Goal: Check status: Check status

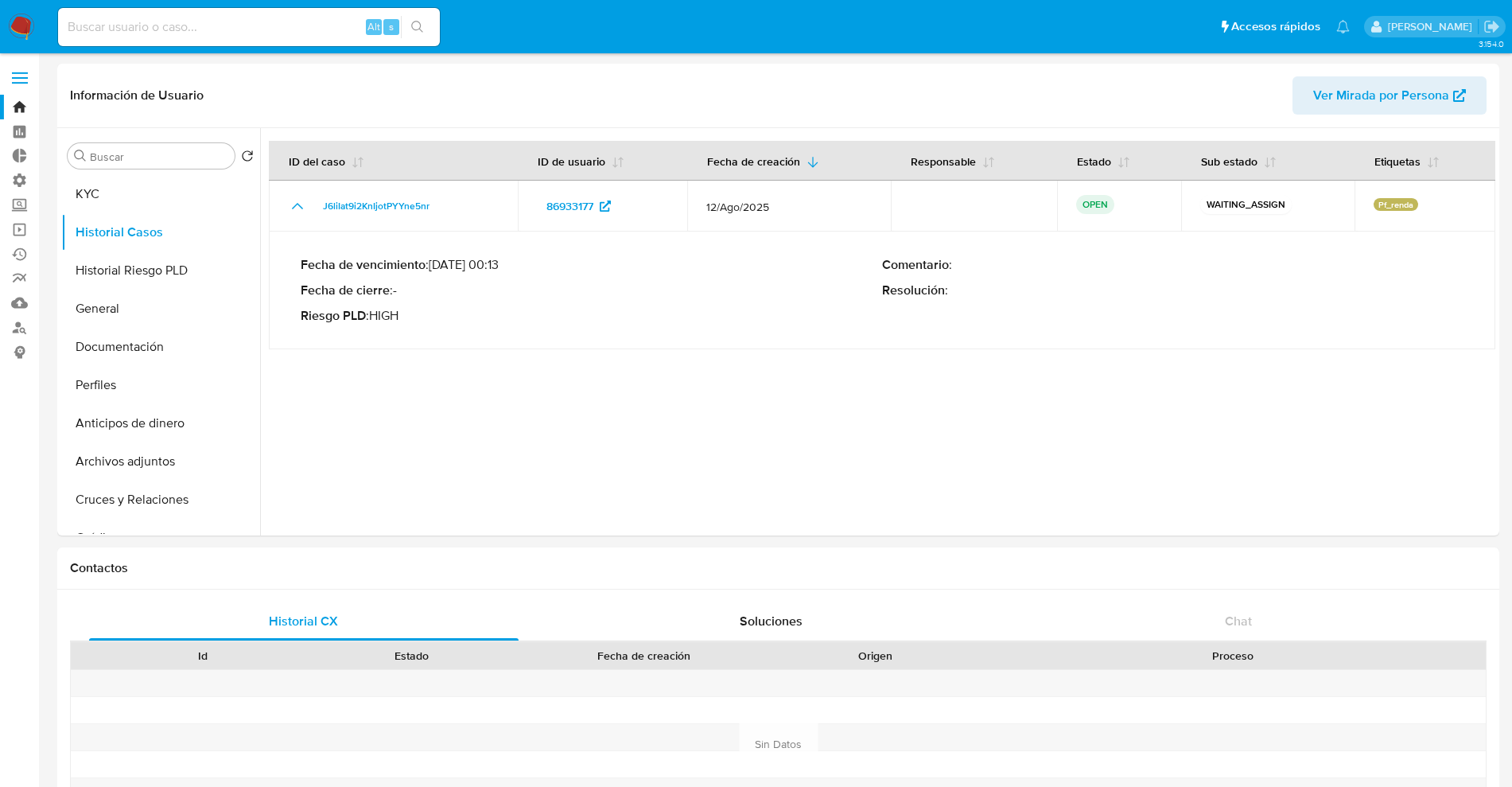
select select "10"
click at [30, 23] on img at bounding box center [21, 27] width 27 height 27
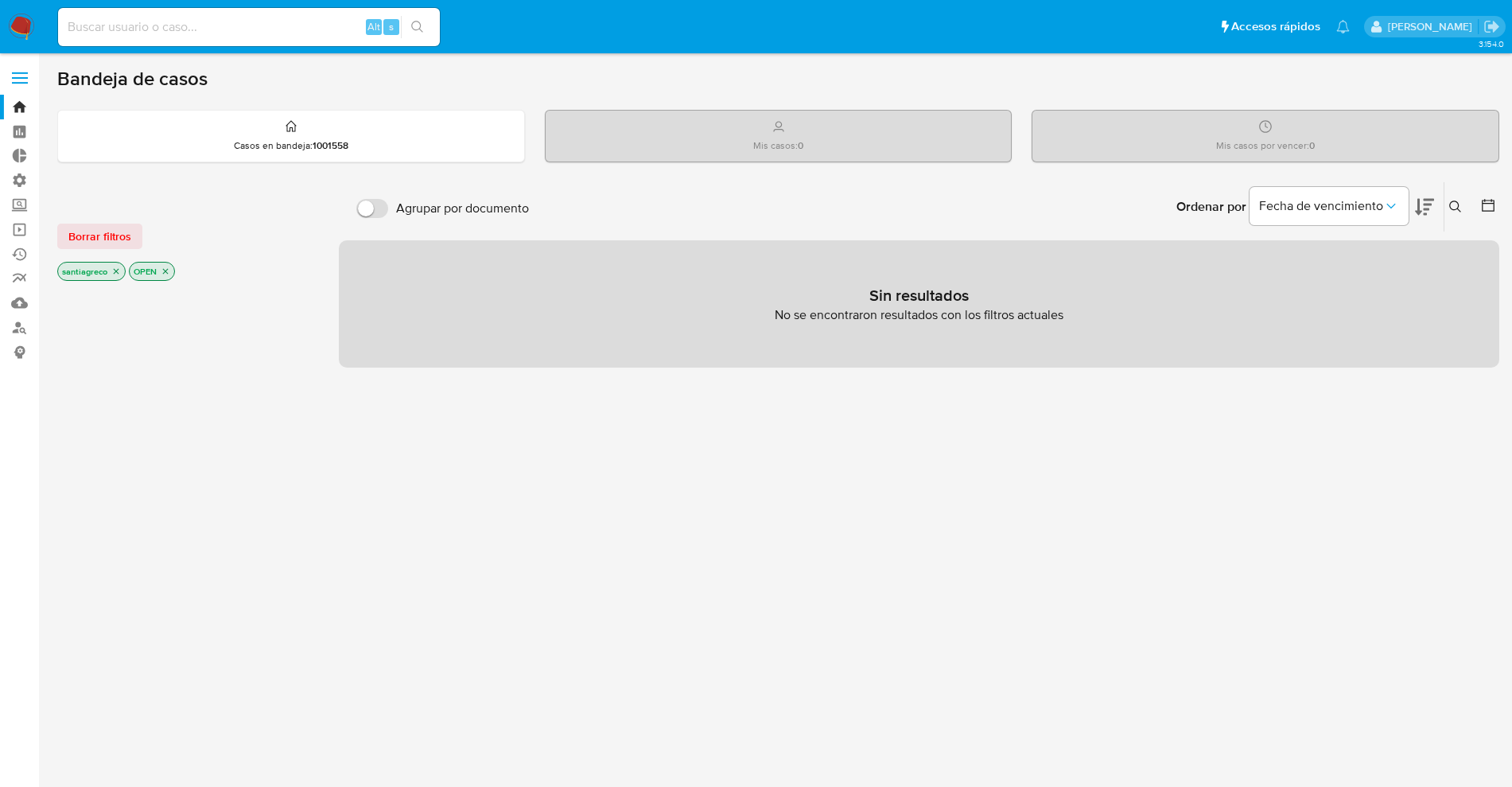
click at [137, 15] on div "Alt s" at bounding box center [249, 27] width 382 height 39
click at [147, 25] on input at bounding box center [249, 26] width 382 height 20
paste input "[DATE] [DATE] [DATE] [DATE] [DATE] [DATE] [DATE] [DATE] [DATE] [DATE] [DATE]"
type input "[DATE] [DATE] [DATE] [DATE] [DATE] [DATE] [DATE] [DATE] [DATE] [DATE] [DATE]"
click at [220, 18] on input at bounding box center [249, 26] width 382 height 20
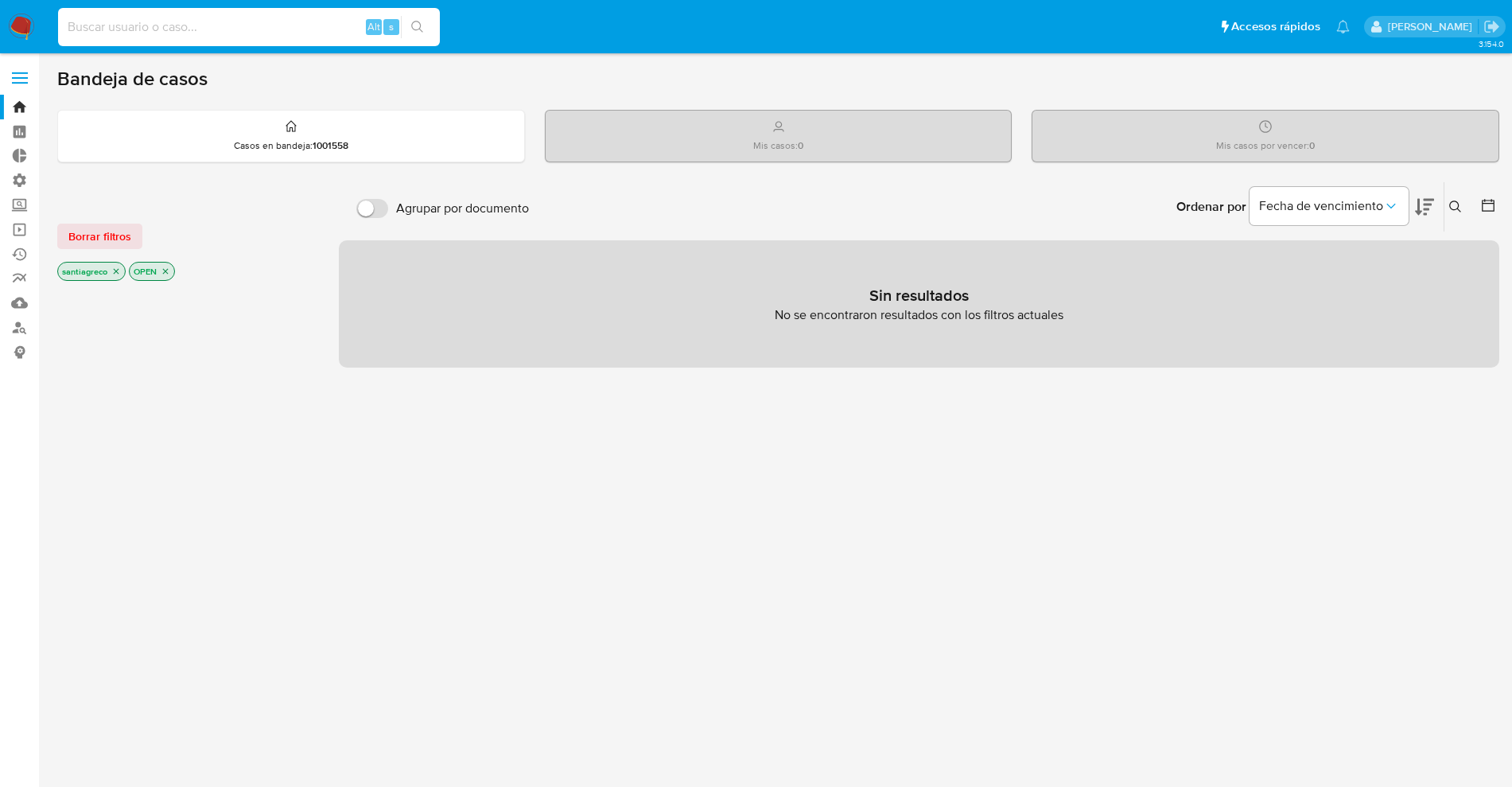
paste input "aDeyD3Tmm8Gzo0hVWxigLzbY"
type input "aDeyD3Tmm8Gzo0hVWxigLzbY"
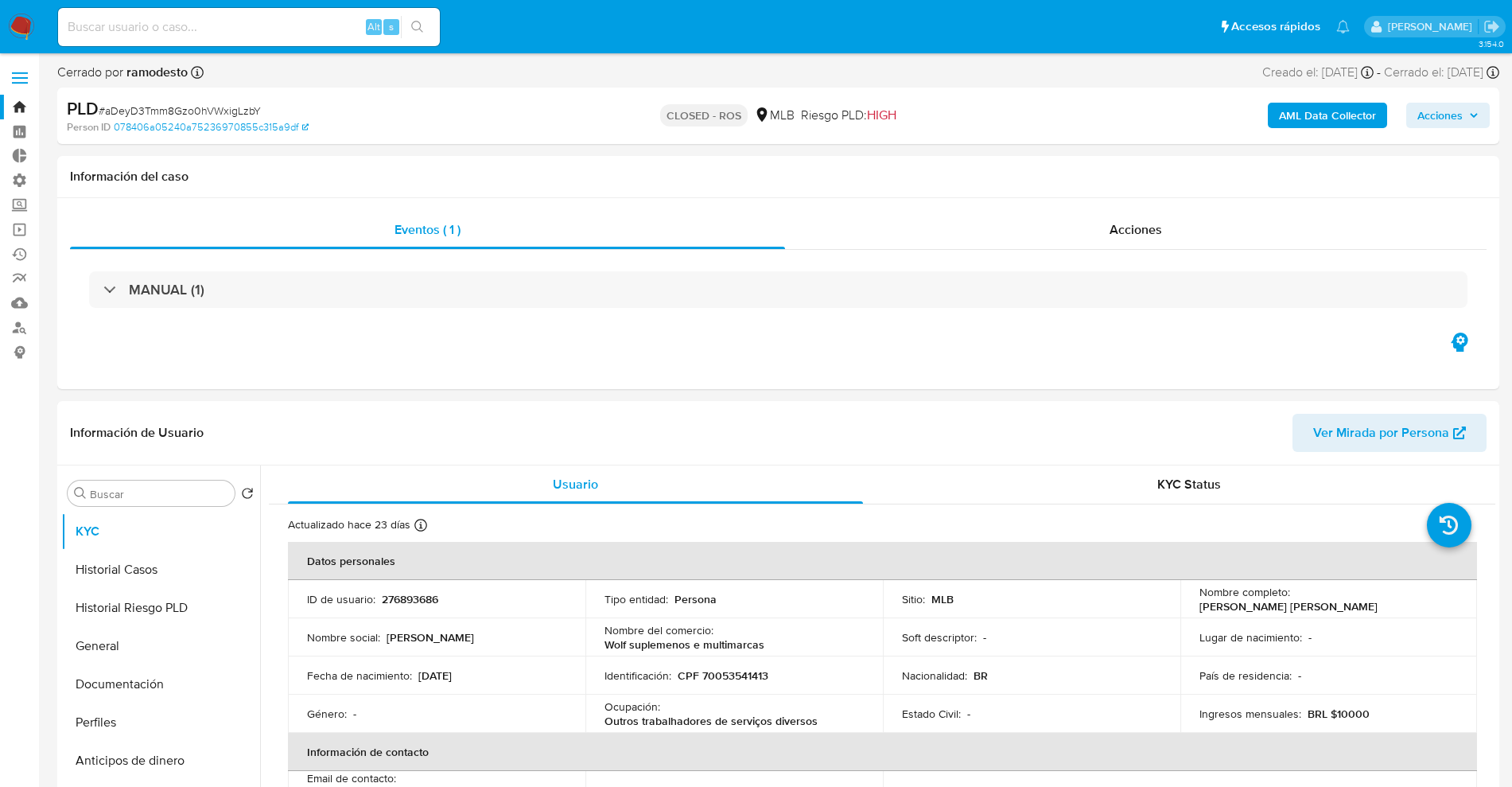
select select "10"
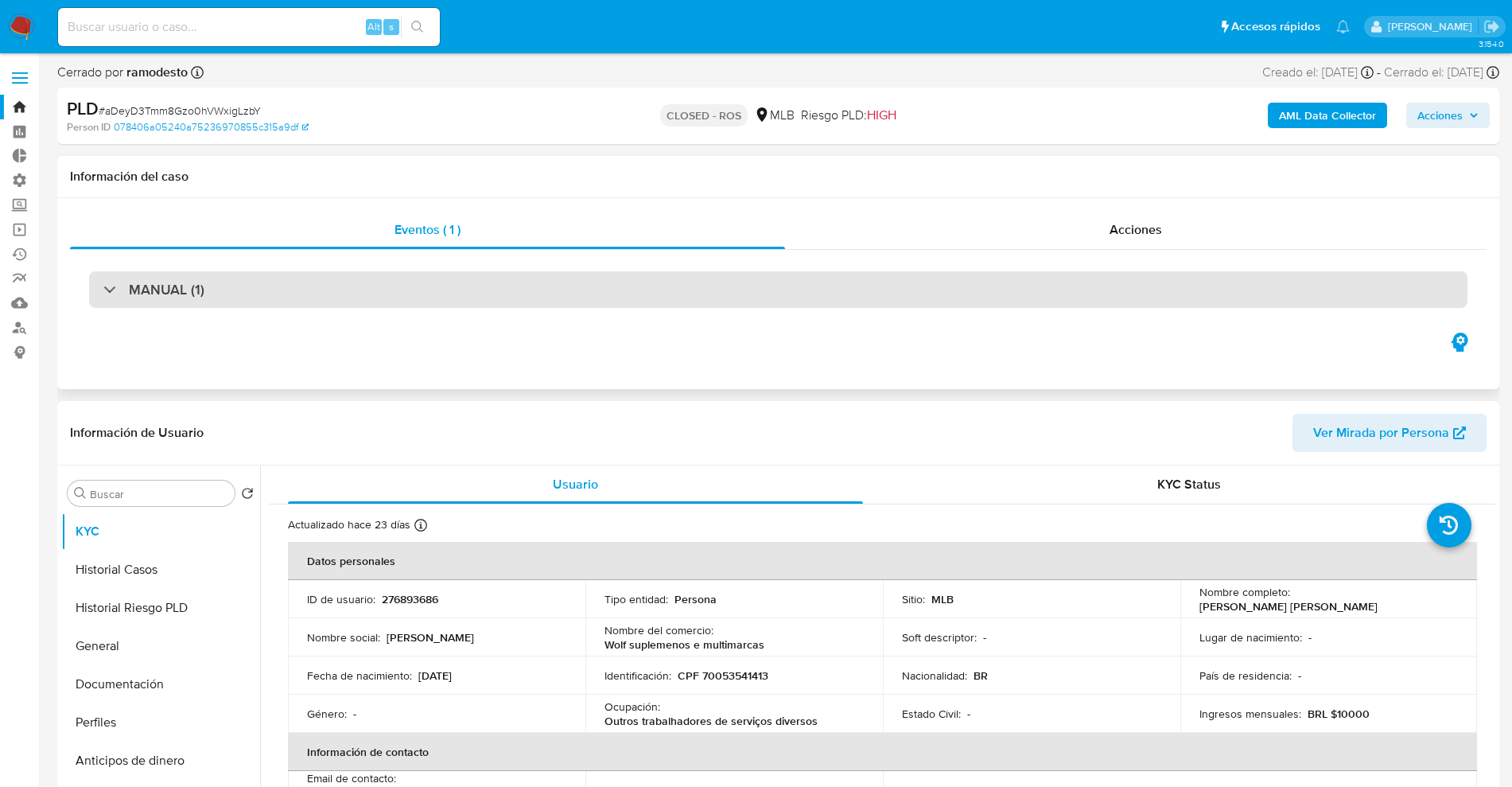
click at [228, 278] on div "MANUAL (1)" at bounding box center [777, 289] width 1378 height 37
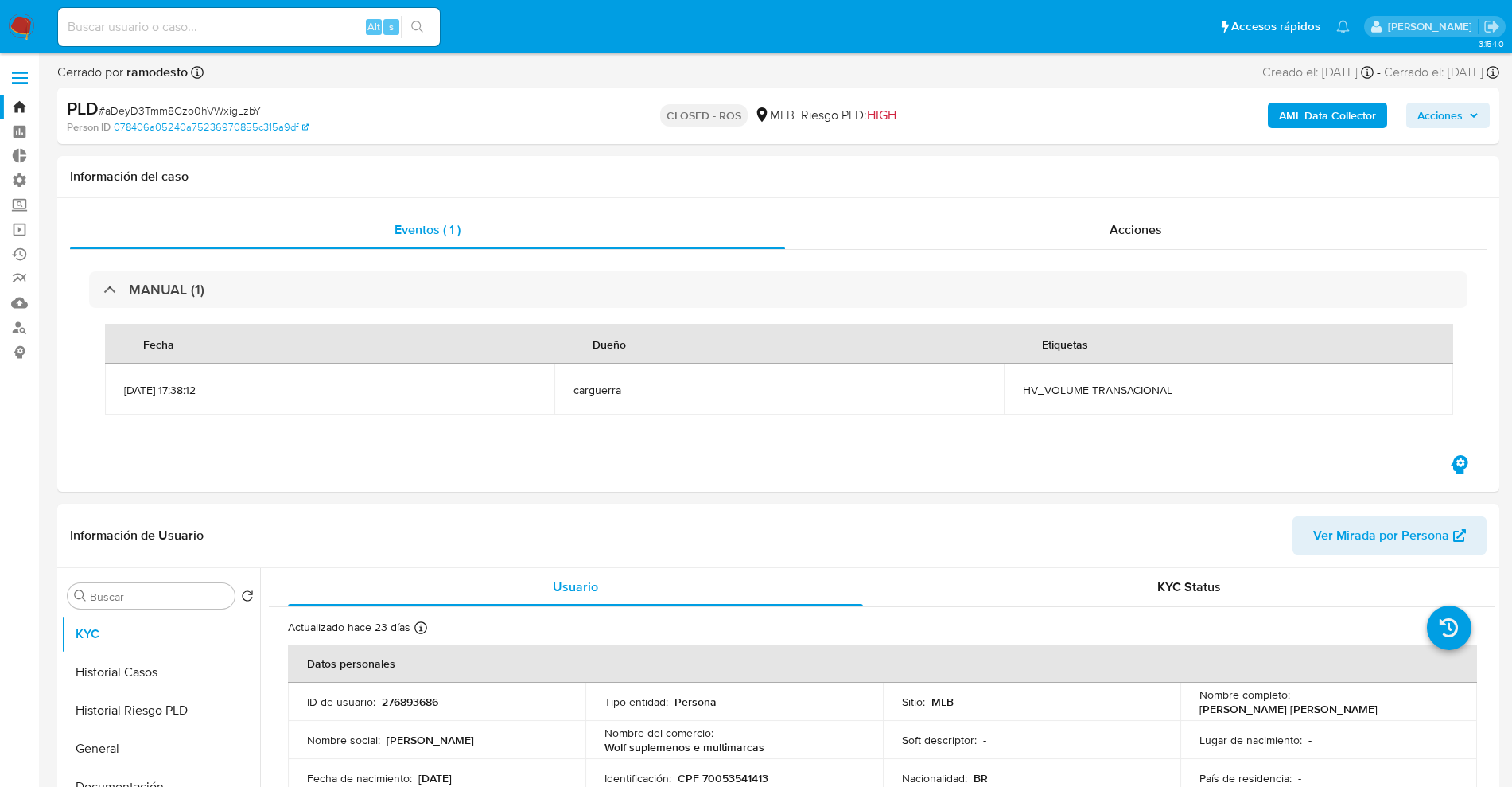
click at [294, 40] on div "Alt s" at bounding box center [249, 27] width 382 height 39
click at [307, 28] on input at bounding box center [249, 26] width 382 height 20
paste input "udVfjdshtVlkrq65ZurzaukI"
type input "udVfjdshtVlkrq65ZurzaukI"
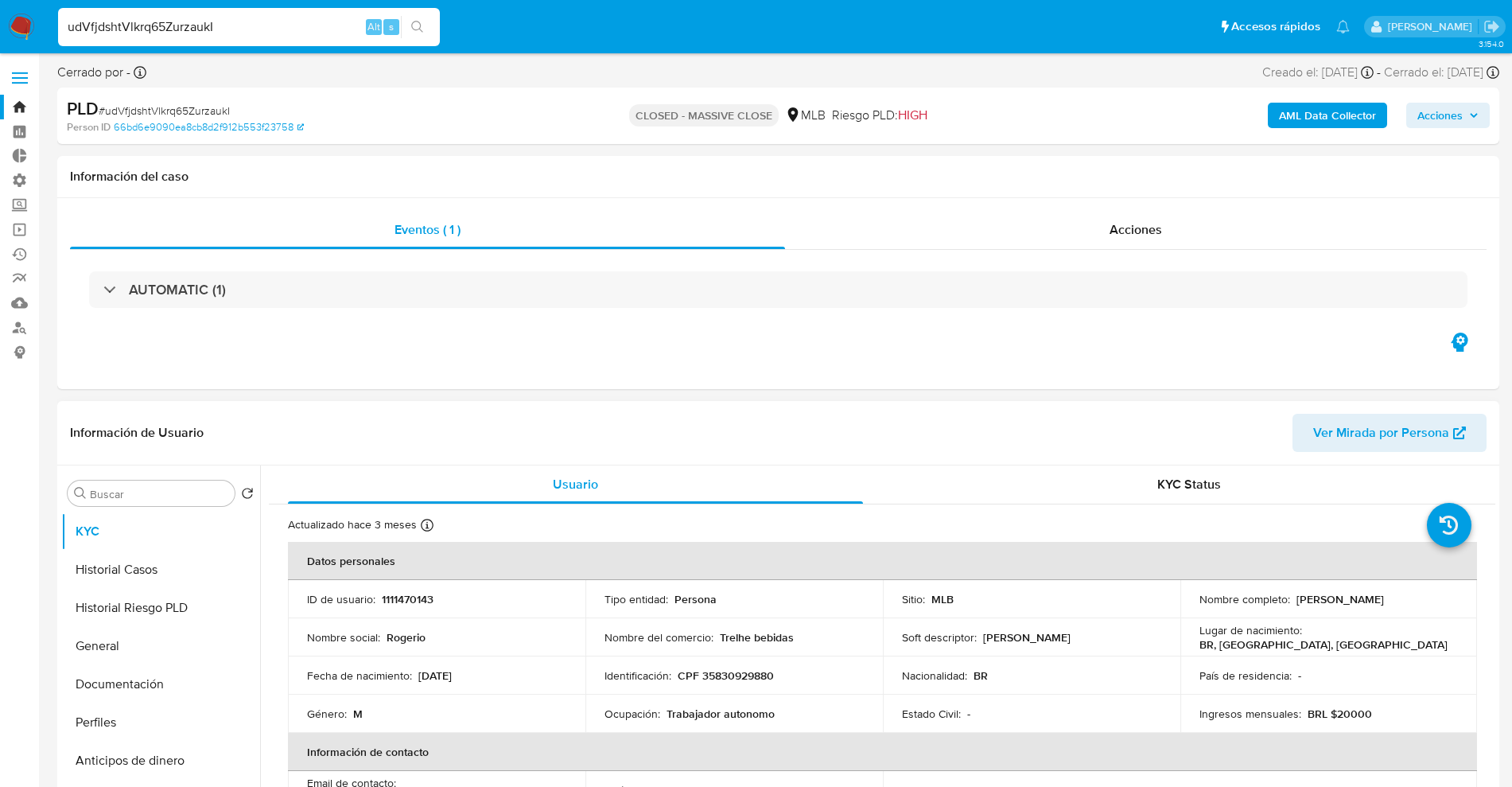
select select "10"
click at [1069, 221] on div "Acciones" at bounding box center [1135, 231] width 701 height 39
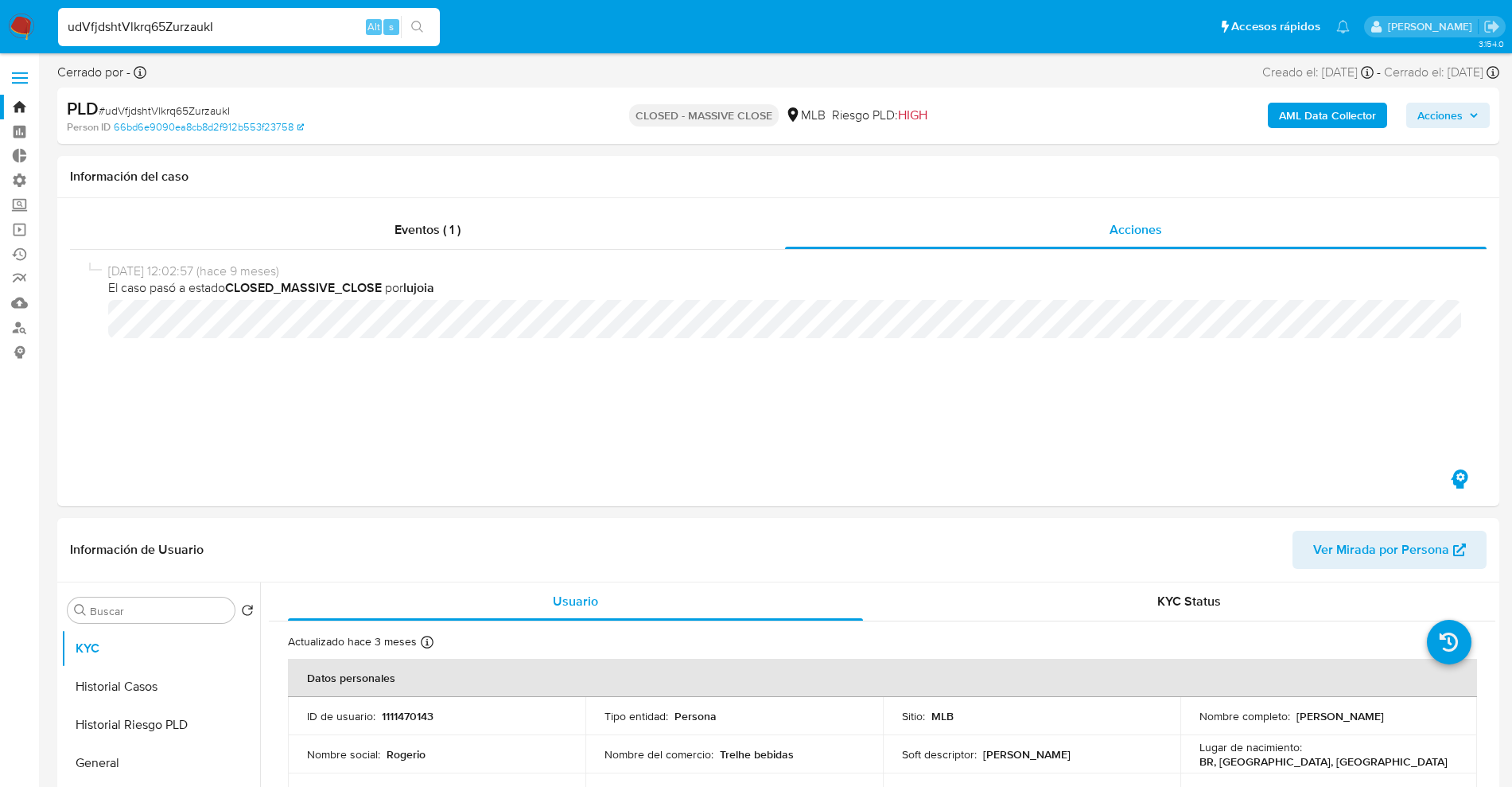
drag, startPoint x: 250, startPoint y: 25, endPoint x: 64, endPoint y: 17, distance: 186.2
click at [0, 5] on nav "Pausado Ver notificaciones udVfjdshtVlkrq65ZurzaukI Alt s Accesos rápidos Presi…" at bounding box center [756, 26] width 1512 height 53
paste input "PaXkk477WEJ58Iq0kc91UqL"
type input "uPaXkk477WEJ58Iq0kc91UqL"
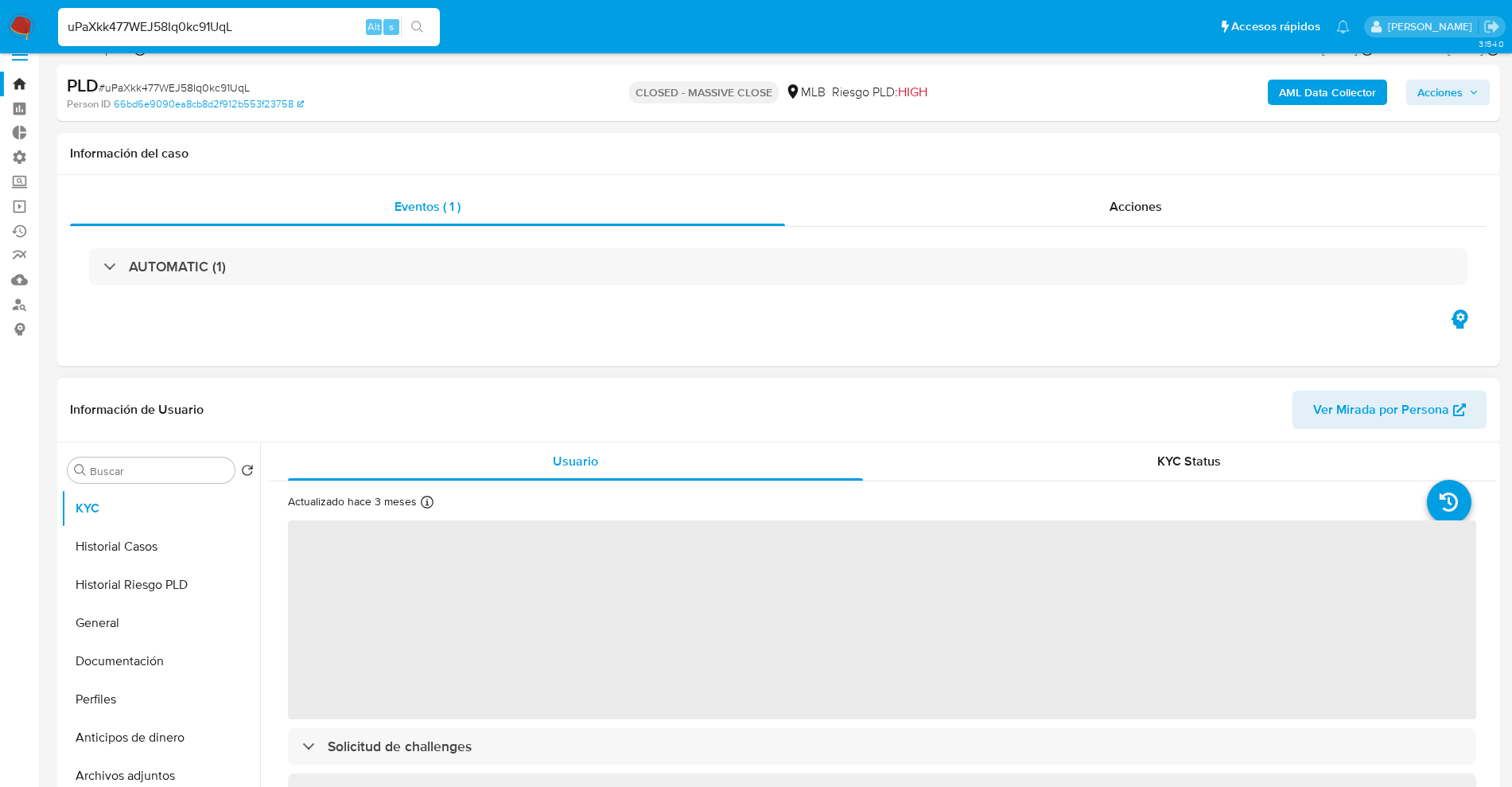
scroll to position [99, 0]
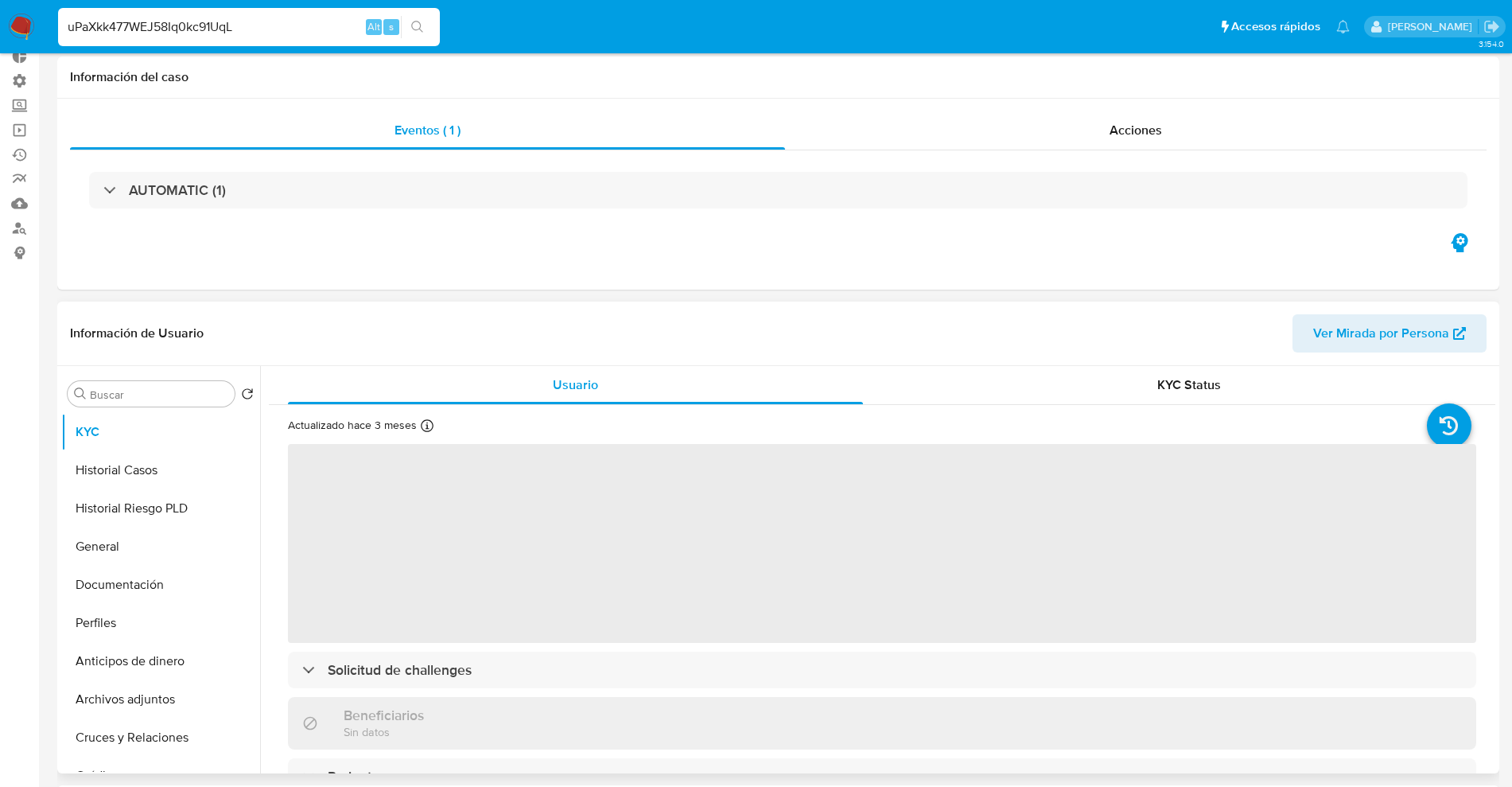
select select "10"
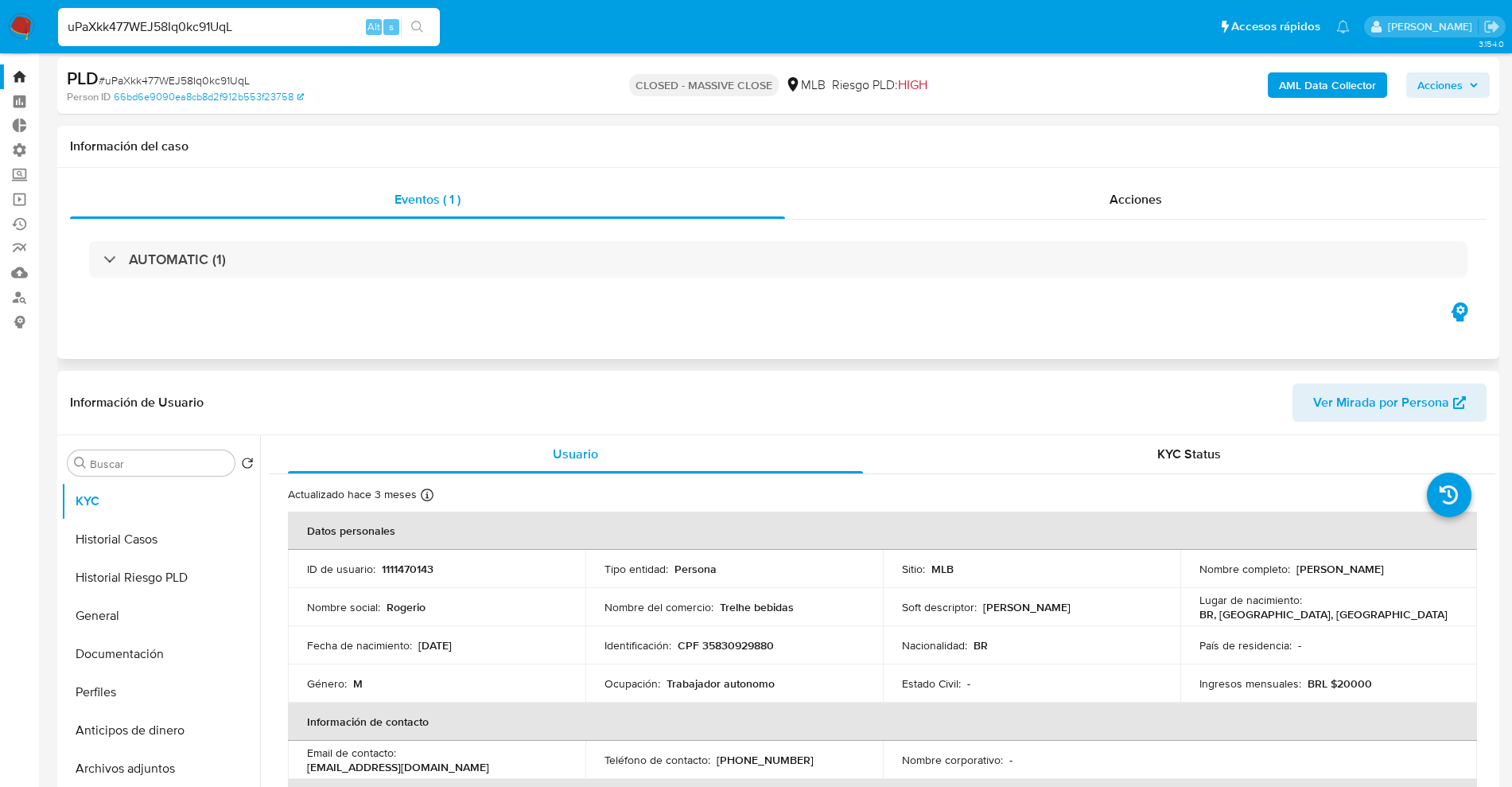
scroll to position [0, 0]
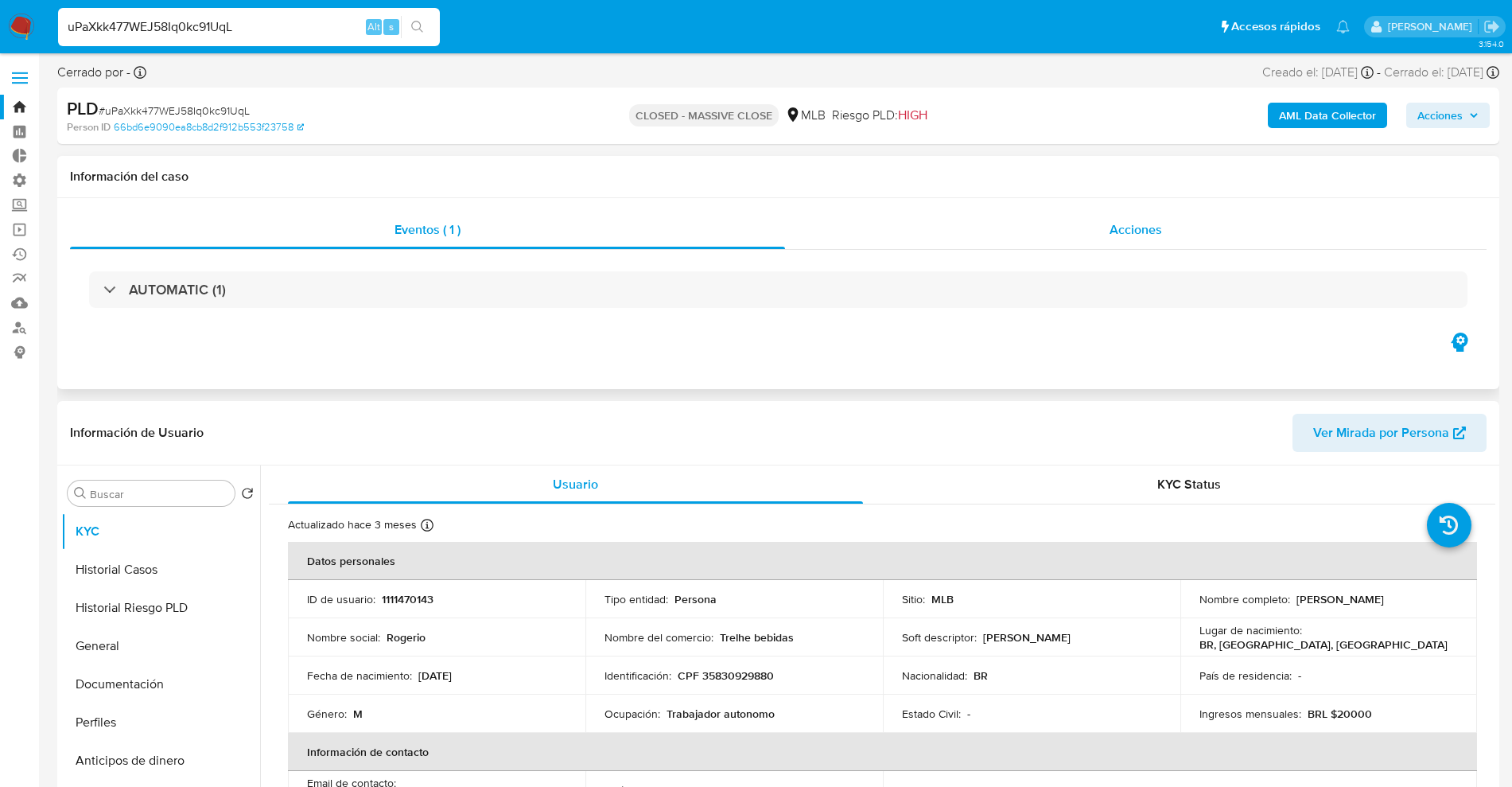
click at [1057, 247] on div "Acciones" at bounding box center [1135, 231] width 701 height 39
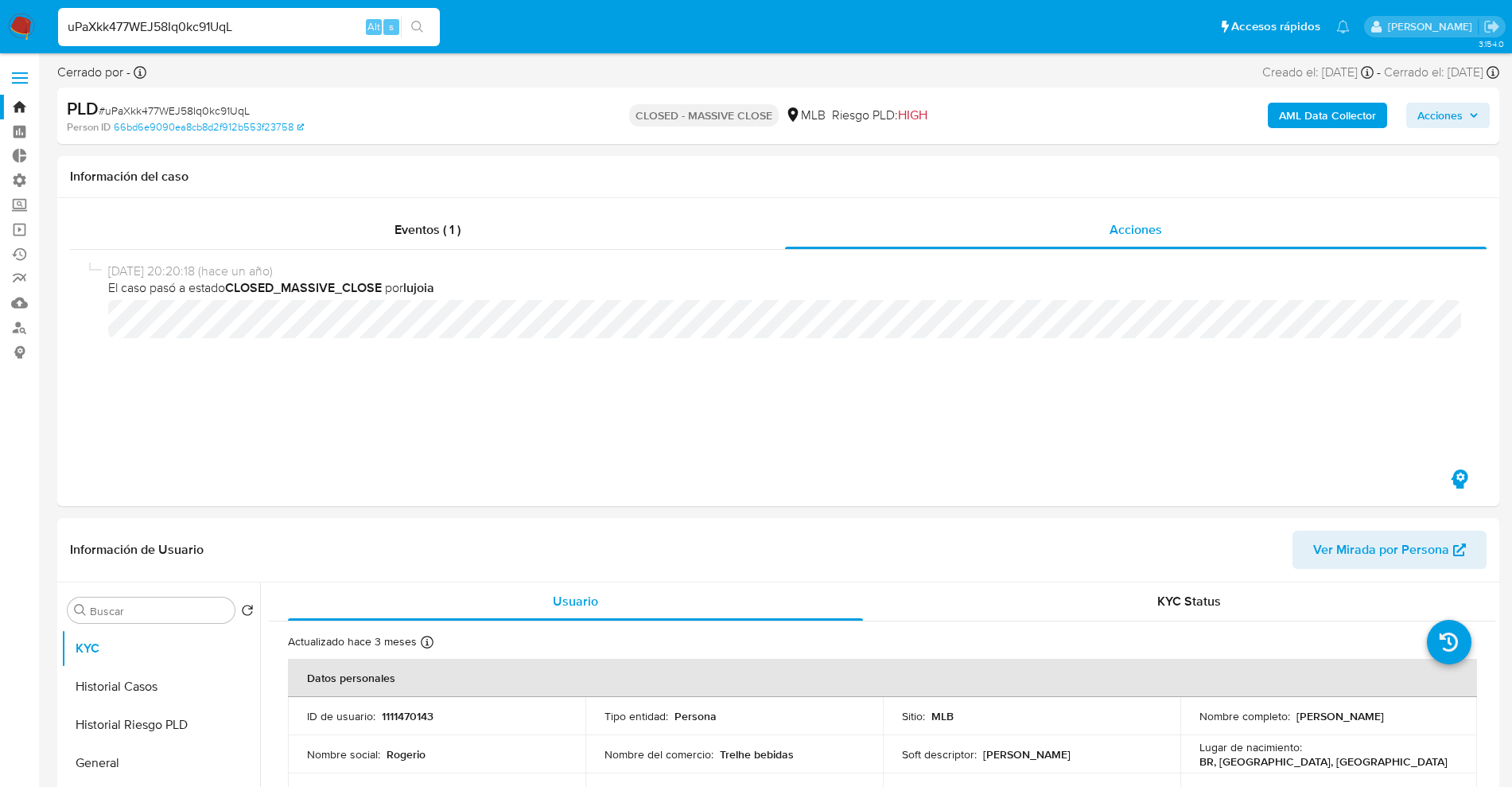
drag, startPoint x: 305, startPoint y: 22, endPoint x: 0, endPoint y: 8, distance: 305.3
click at [0, 8] on nav "Pausado Ver notificaciones uPaXkk477WEJ58Iq0kc91UqL Alt s Accesos rápidos Presi…" at bounding box center [756, 26] width 1512 height 53
paste input "eacR9tqy5E9RY7BKMvhWSmku"
type input "eacR9tqy5E9RY7BKMvhWSmku"
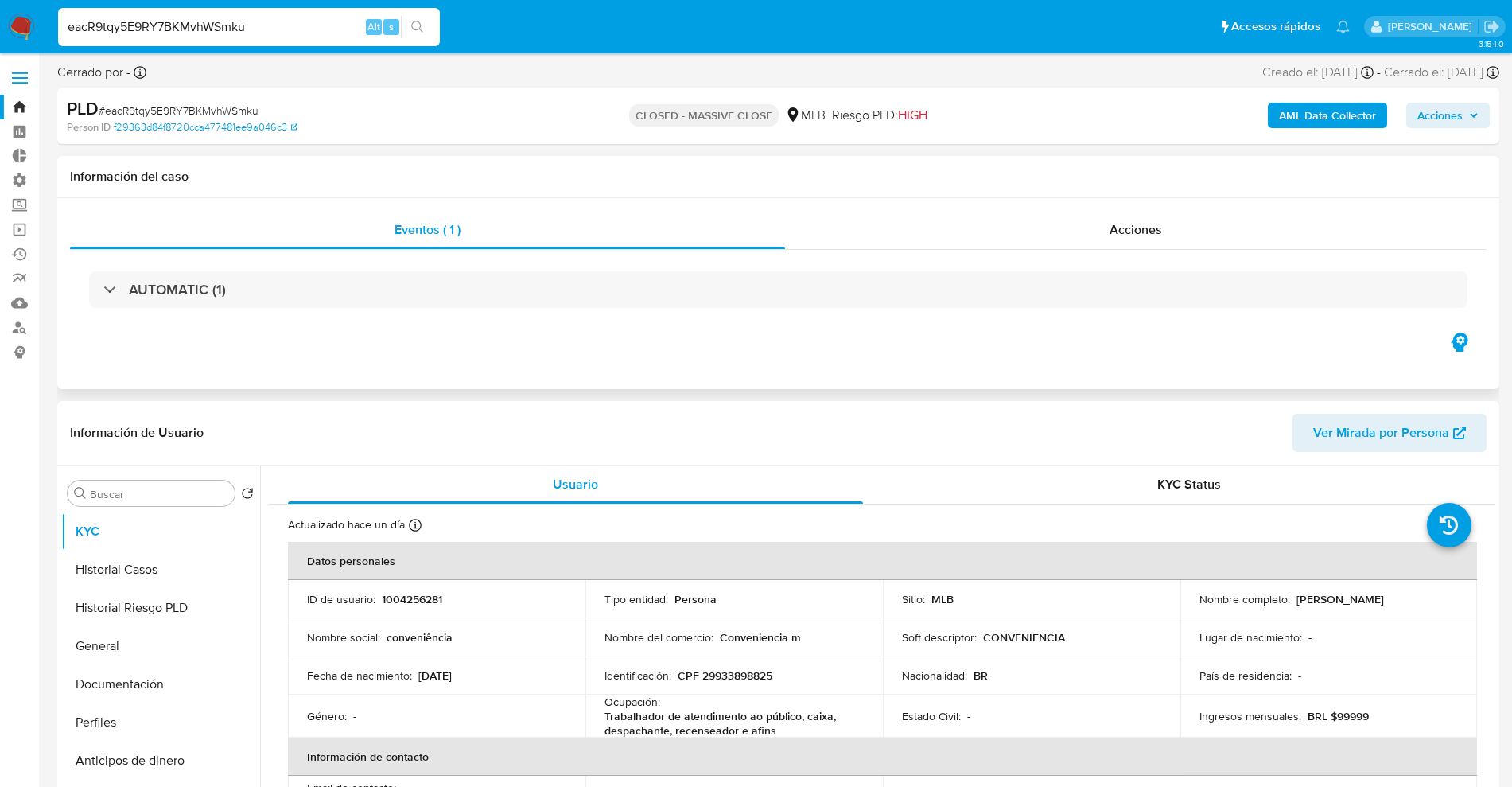
select select "10"
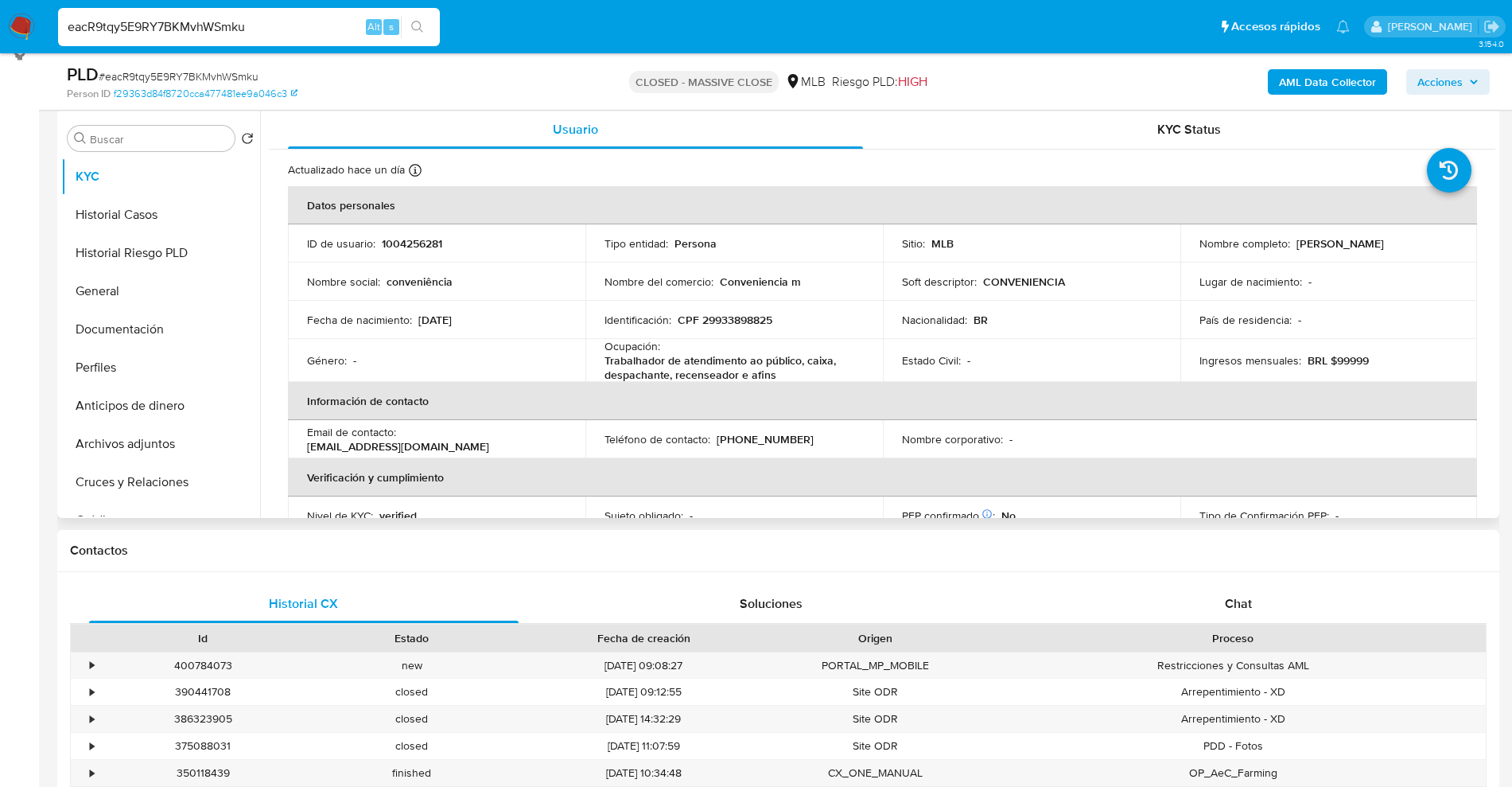
scroll to position [199, 0]
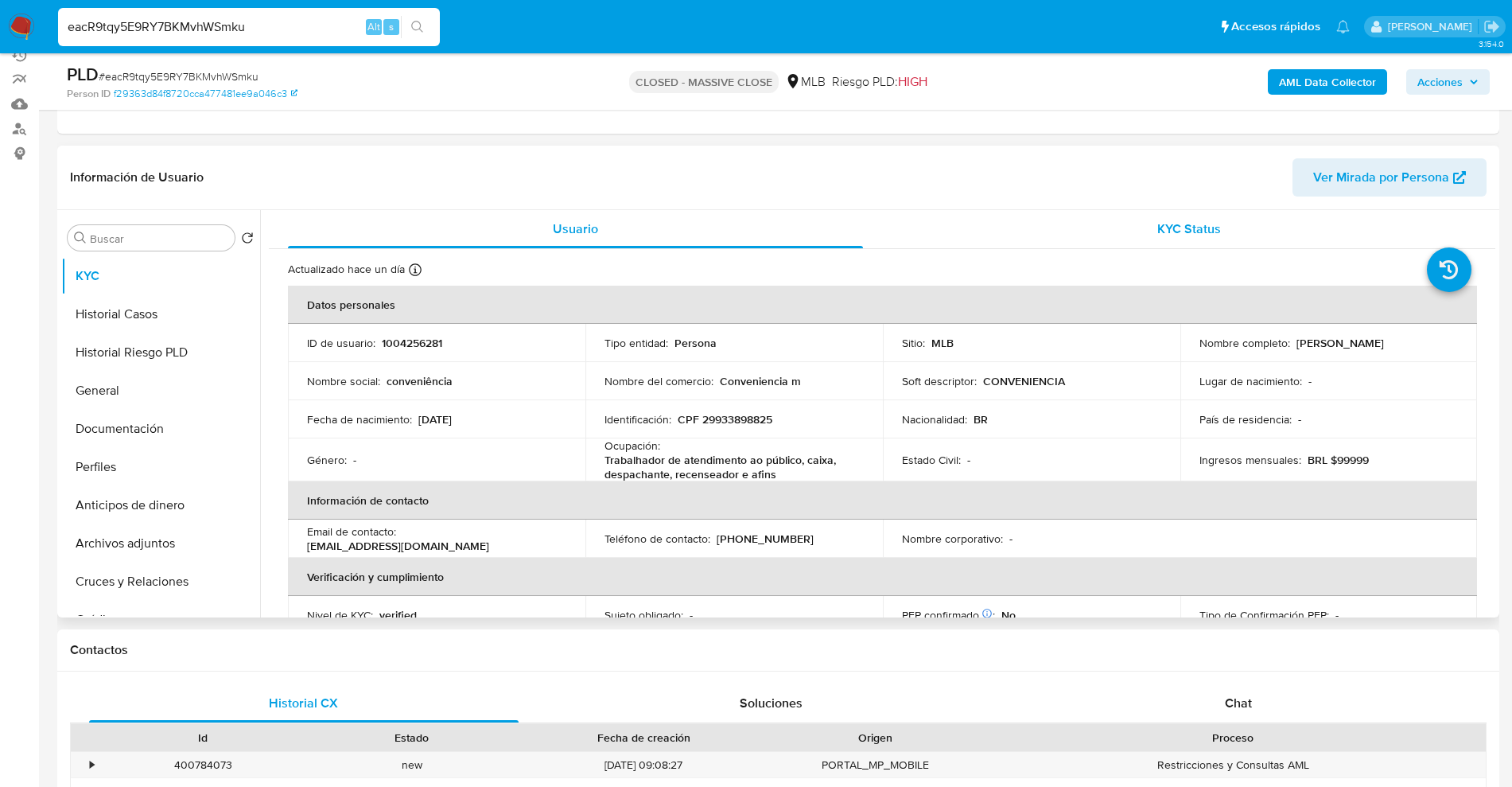
click at [1092, 228] on div "KYC Status" at bounding box center [1188, 230] width 575 height 39
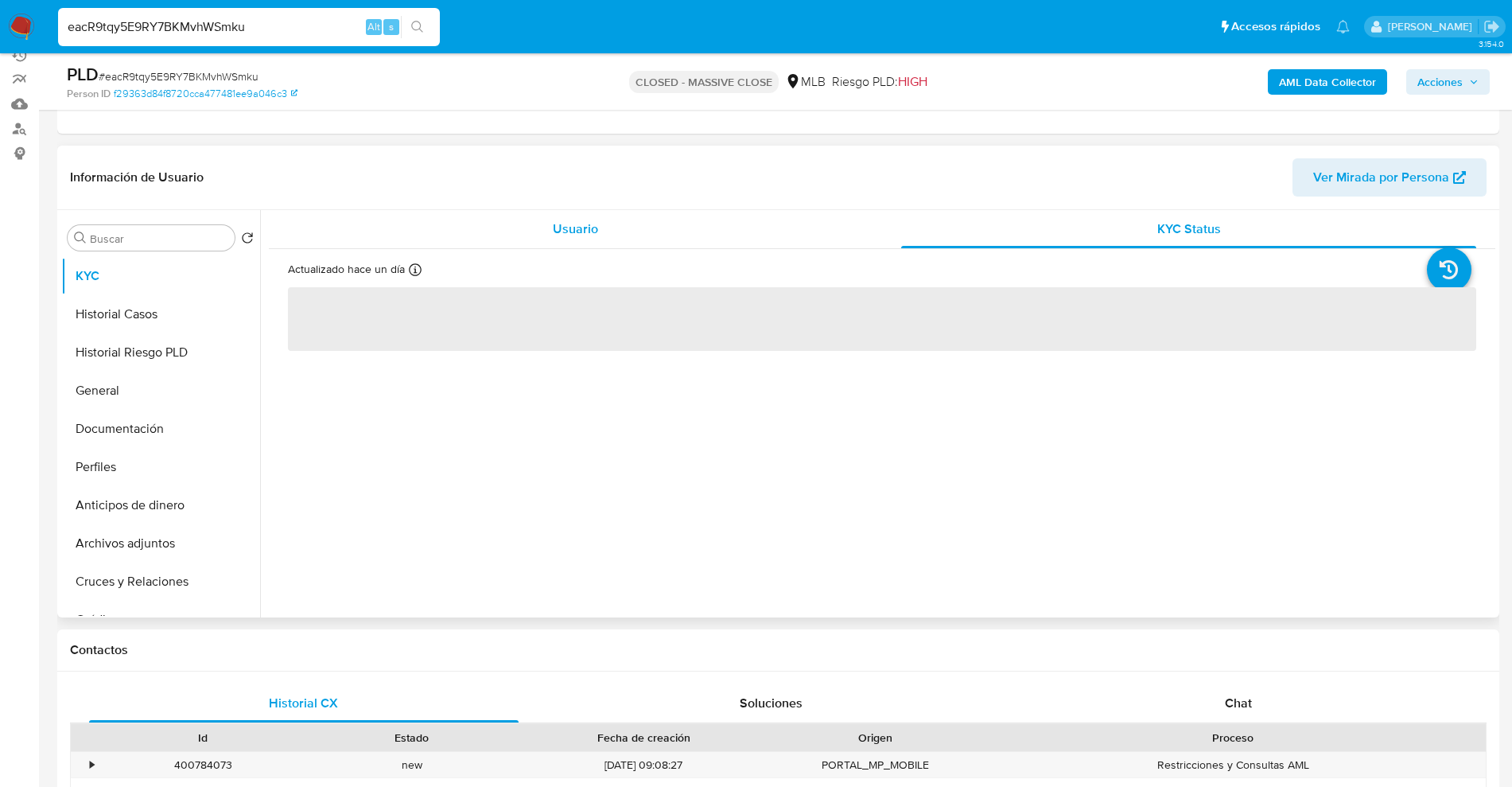
click at [613, 224] on div "Usuario" at bounding box center [576, 230] width 575 height 39
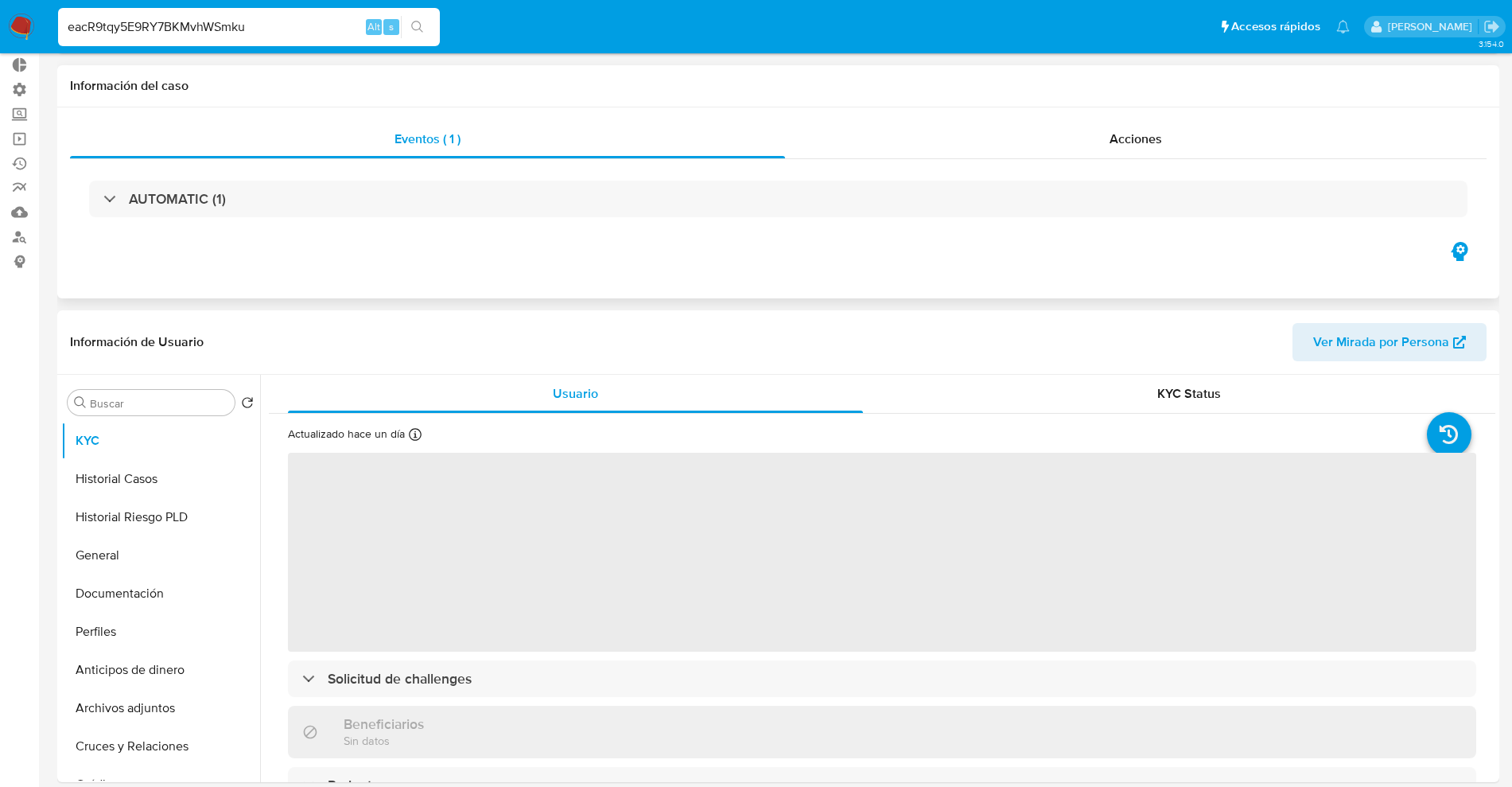
scroll to position [0, 0]
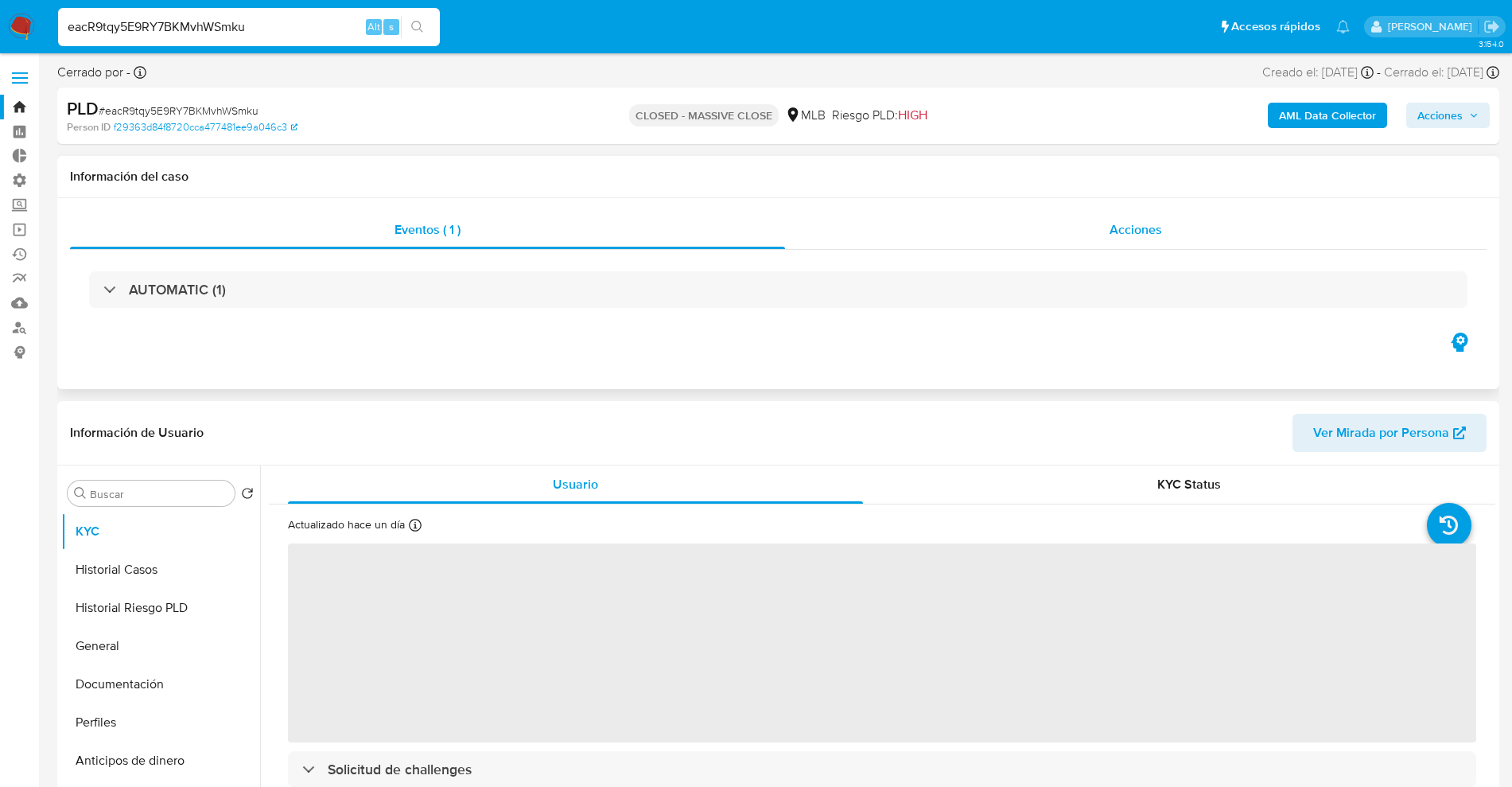
click at [989, 238] on div "Acciones" at bounding box center [1135, 231] width 701 height 39
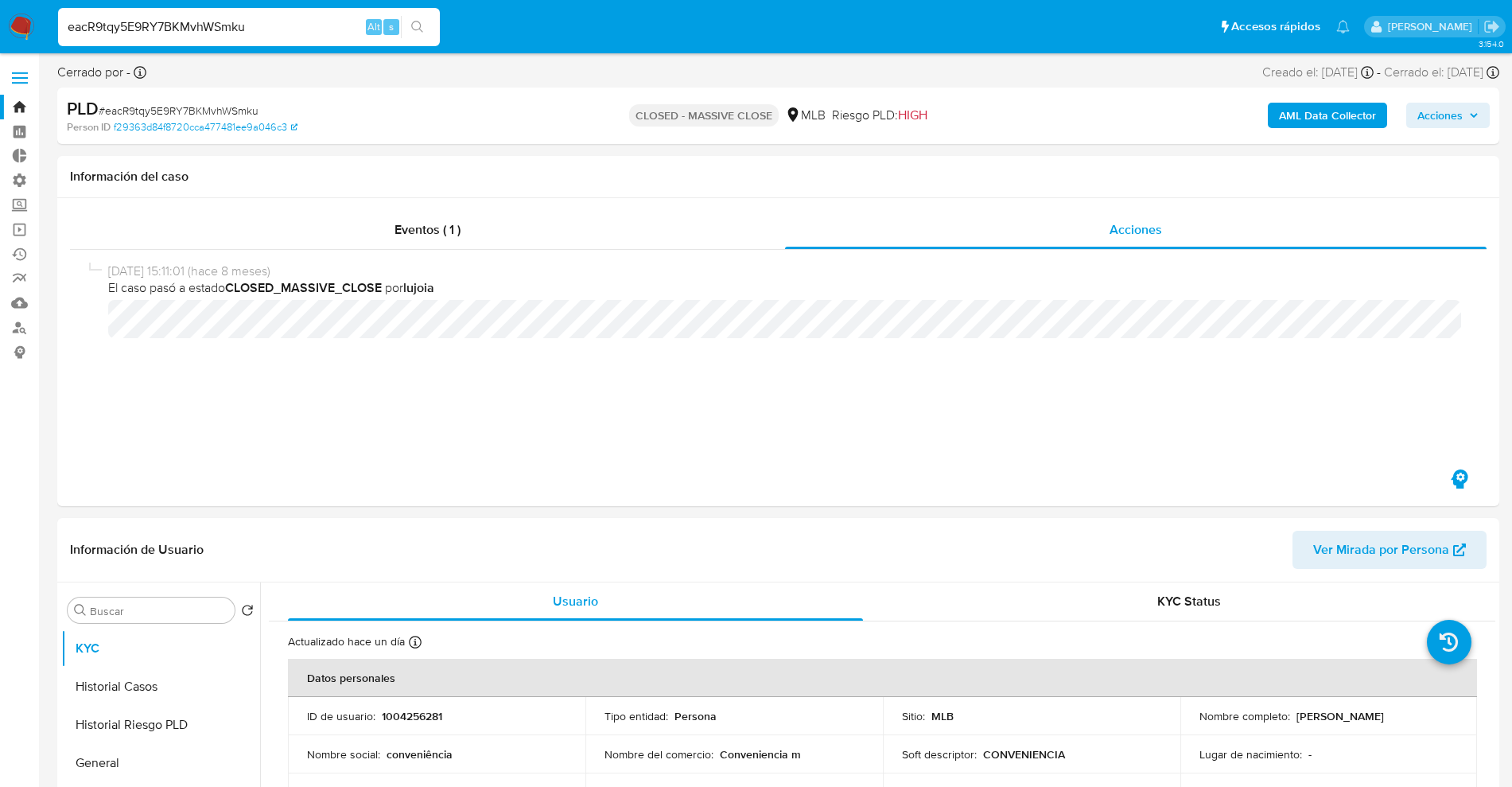
drag, startPoint x: 268, startPoint y: 28, endPoint x: 0, endPoint y: -20, distance: 272.3
paste input "Rw3CuzWj436q8Cxkpa7BBEY3"
type input "Rw3CuzWj436q8Cxkpa7BBEY3"
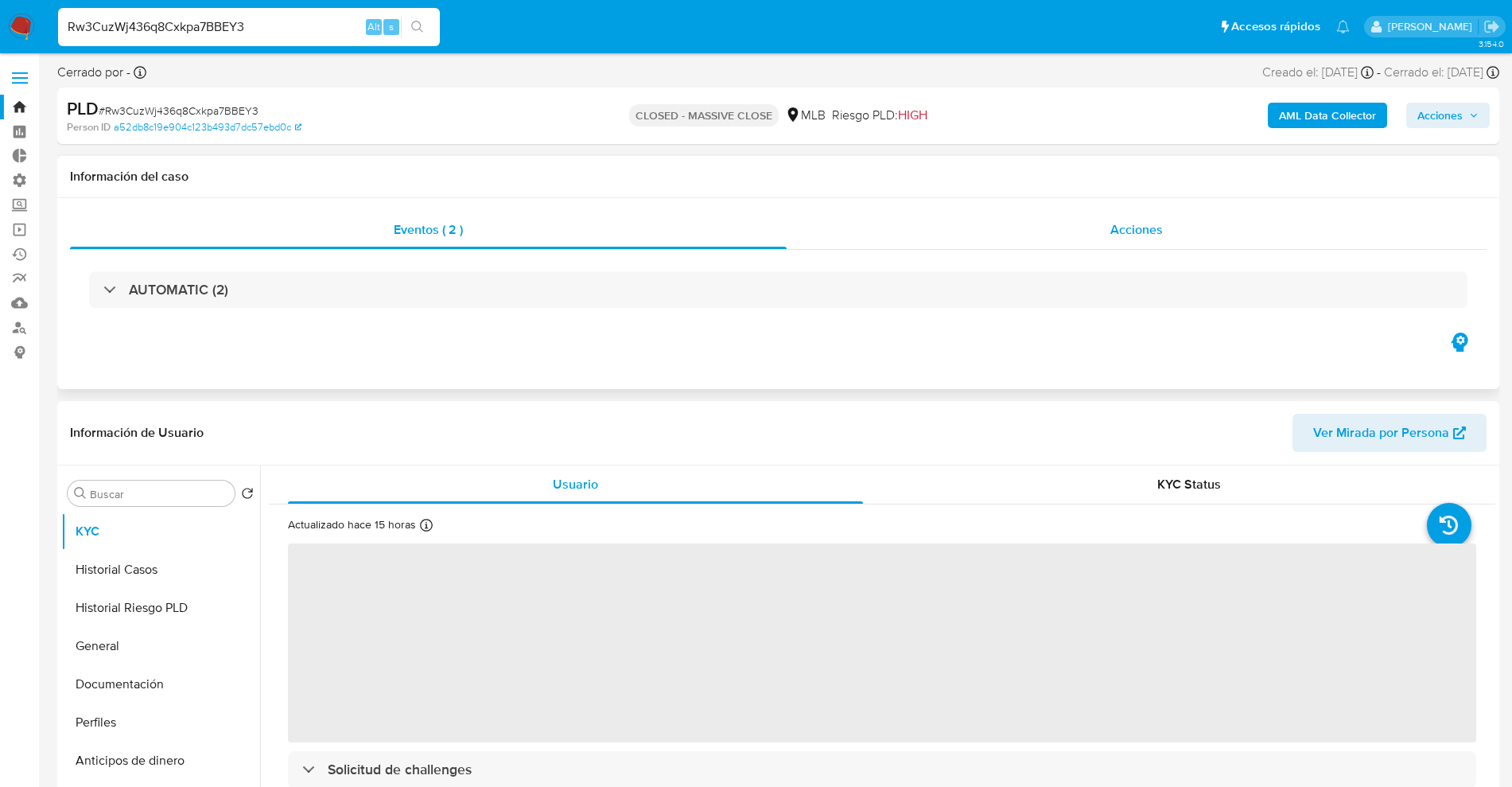
click at [1101, 222] on div "Acciones" at bounding box center [1137, 231] width 700 height 39
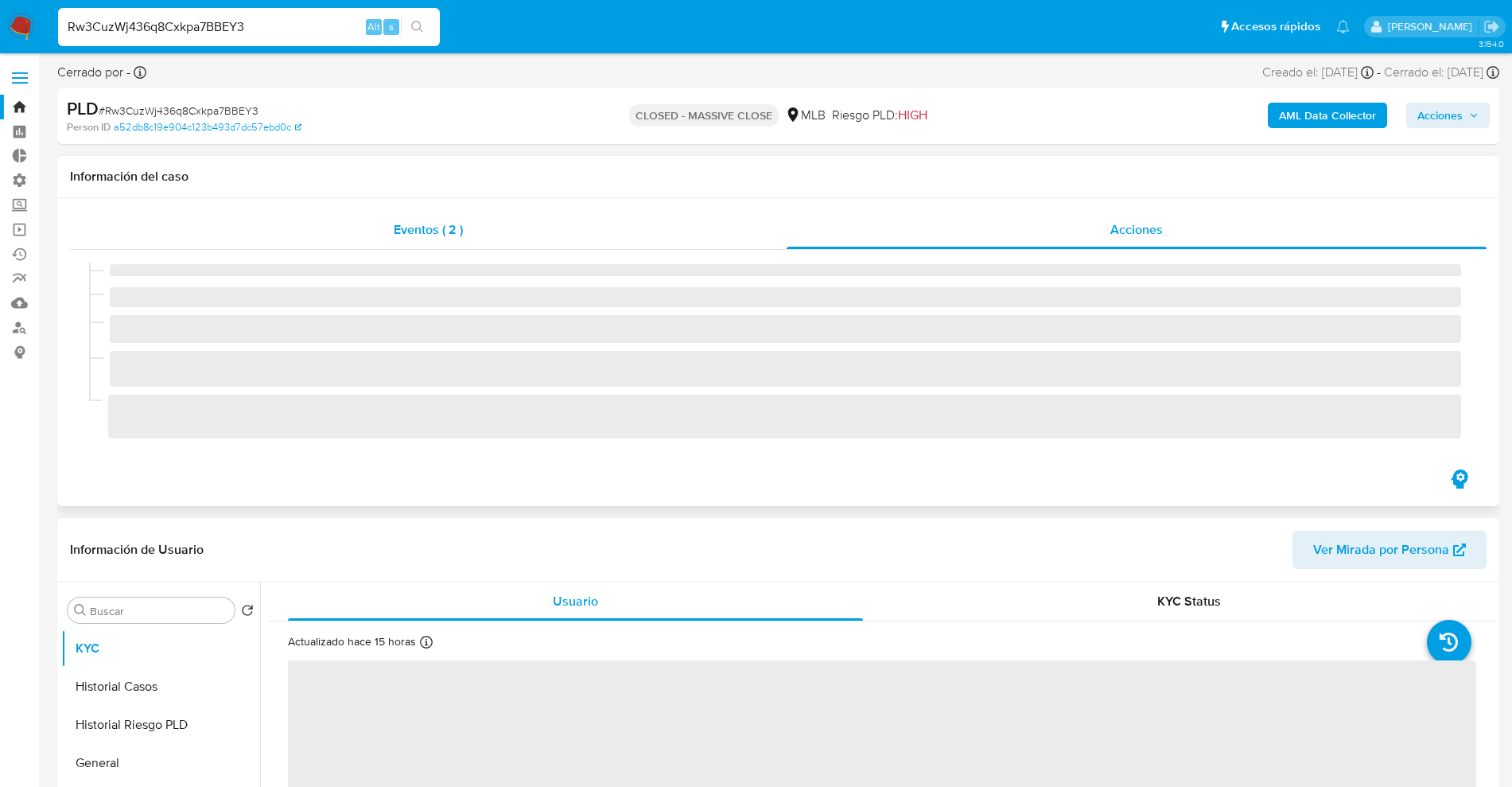
select select "10"
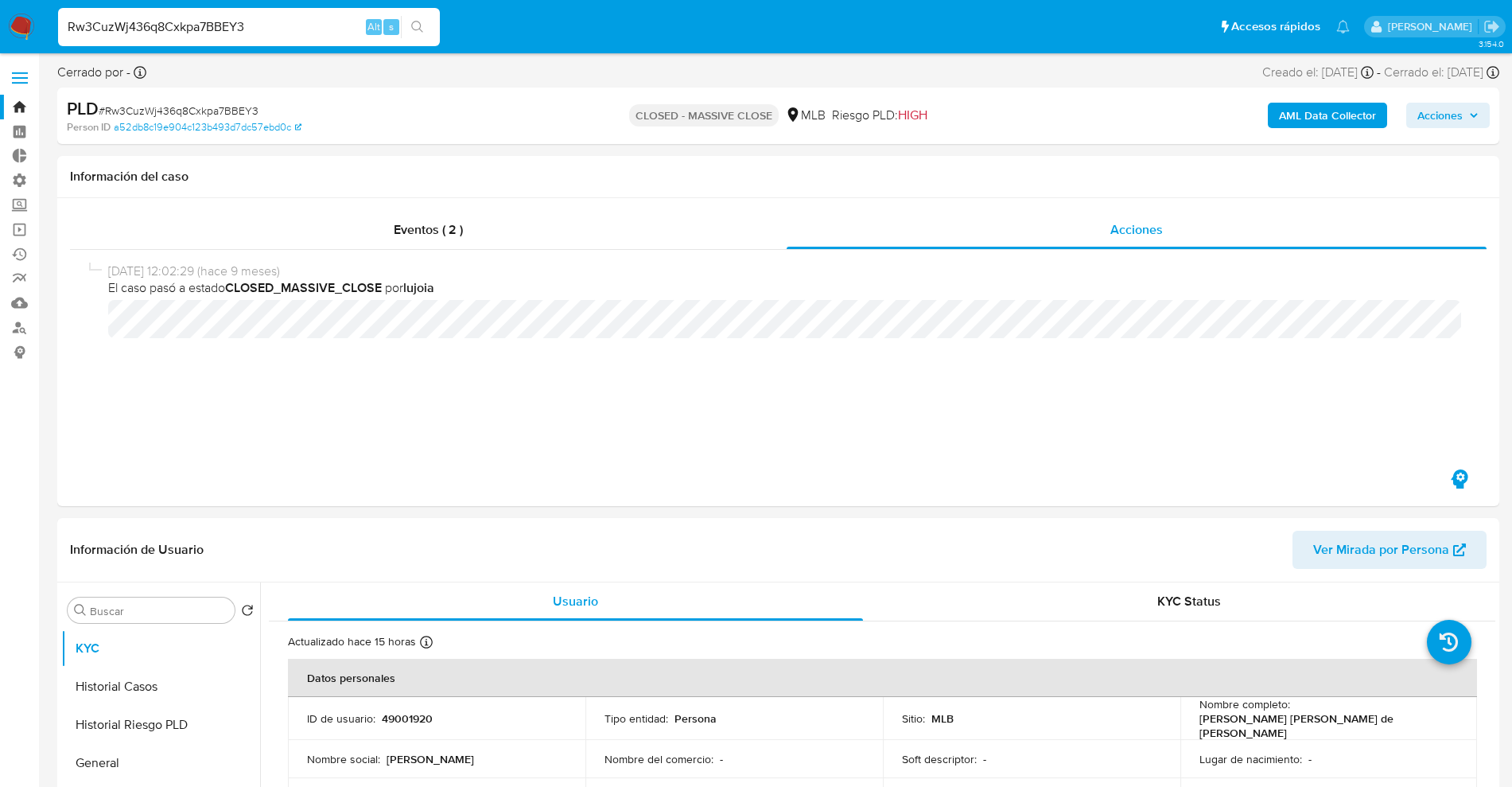
drag, startPoint x: 276, startPoint y: 28, endPoint x: 0, endPoint y: -40, distance: 284.3
click at [1437, 27] on p "[PERSON_NAME]" at bounding box center [1432, 27] width 90 height 15
drag, startPoint x: 266, startPoint y: 27, endPoint x: 0, endPoint y: 0, distance: 267.4
click at [0, 0] on nav "Pausado Ver notificaciones Rw3CuzWj436q8Cxkpa7BBEY3 Alt s Accesos rápidos Presi…" at bounding box center [756, 26] width 1512 height 53
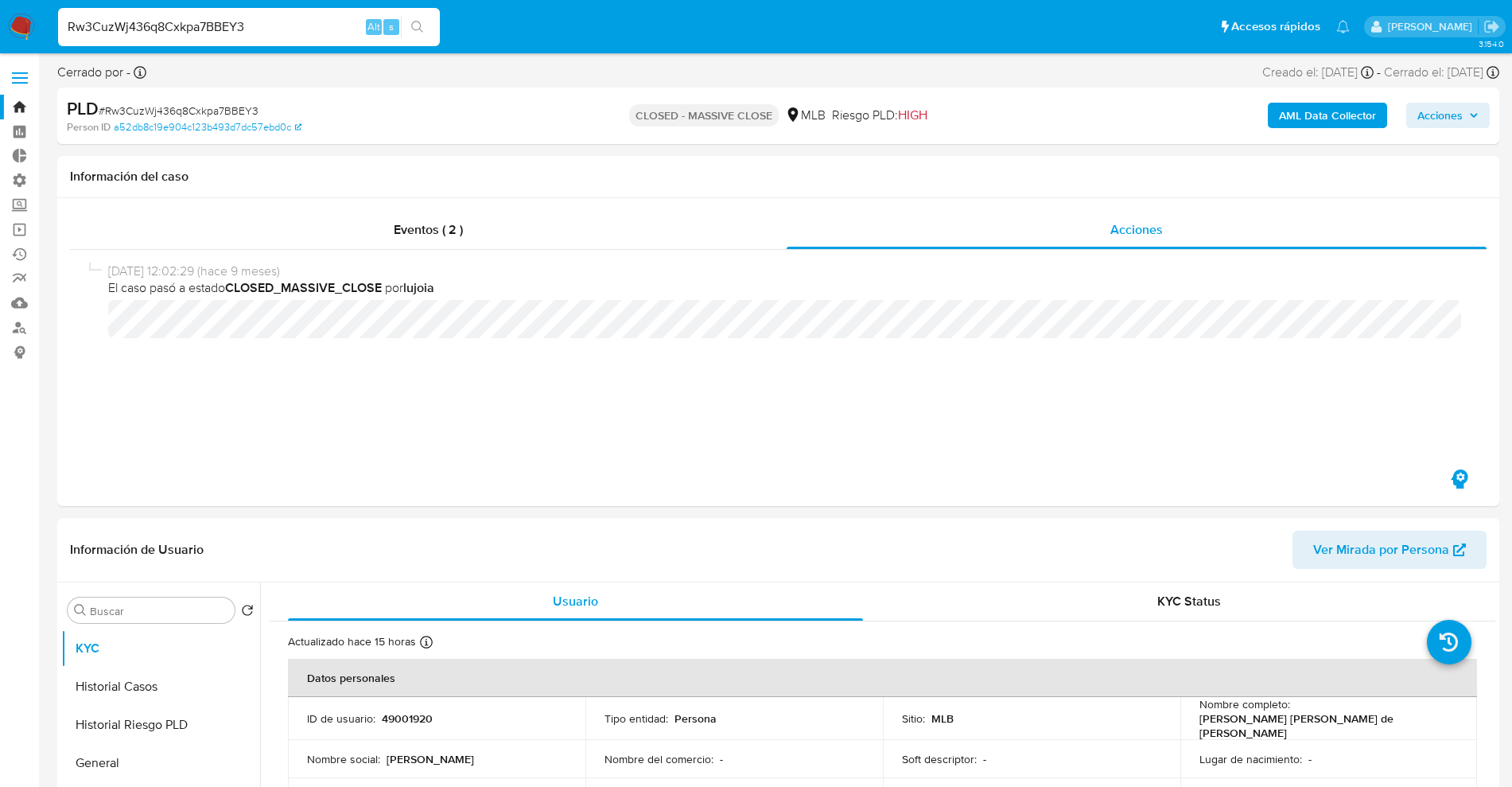
paste input "EFERENCE_USER"
drag, startPoint x: 244, startPoint y: 20, endPoint x: 0, endPoint y: -34, distance: 249.9
paste input "487747986"
type input "487747986"
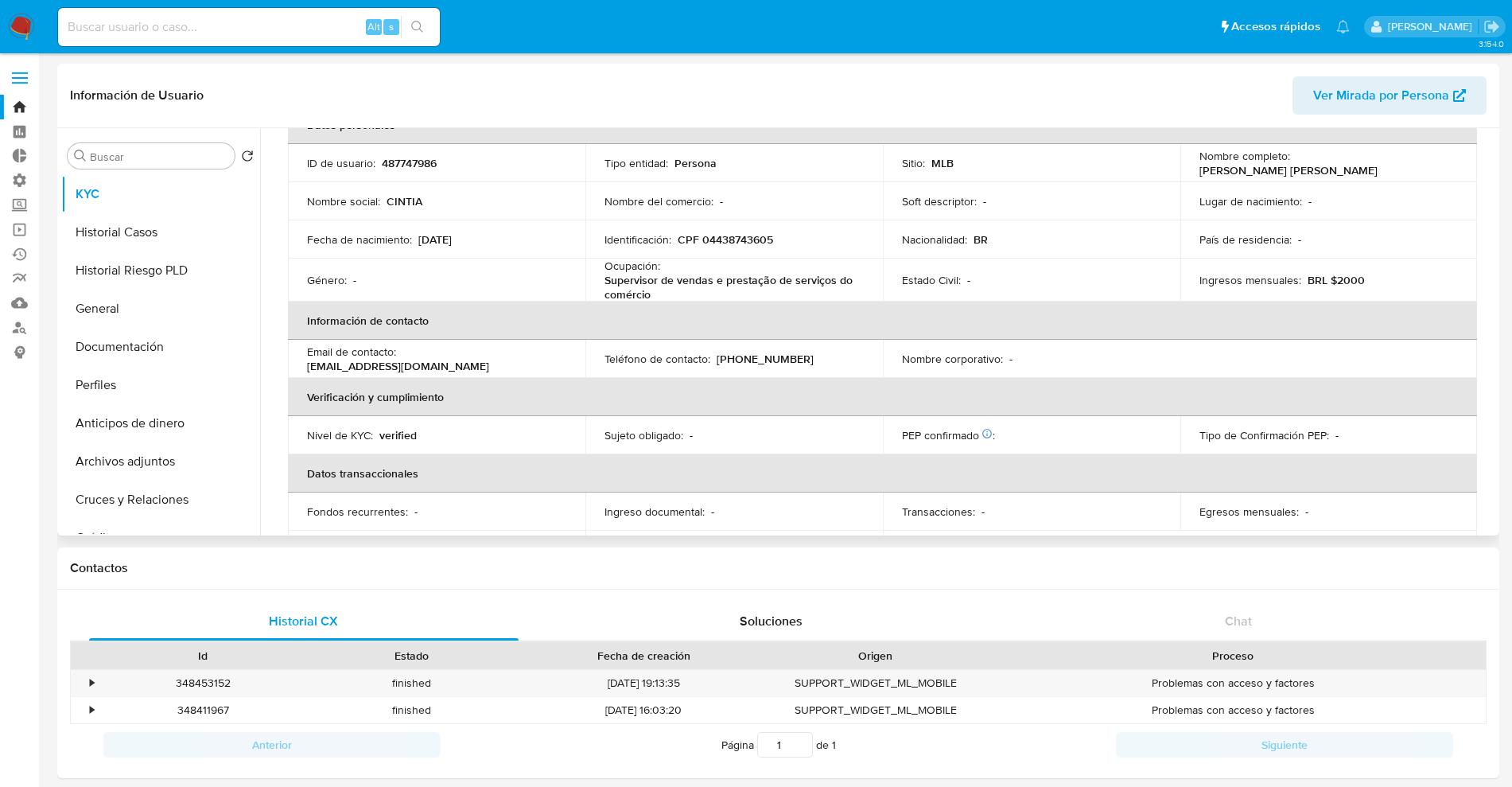
select select "10"
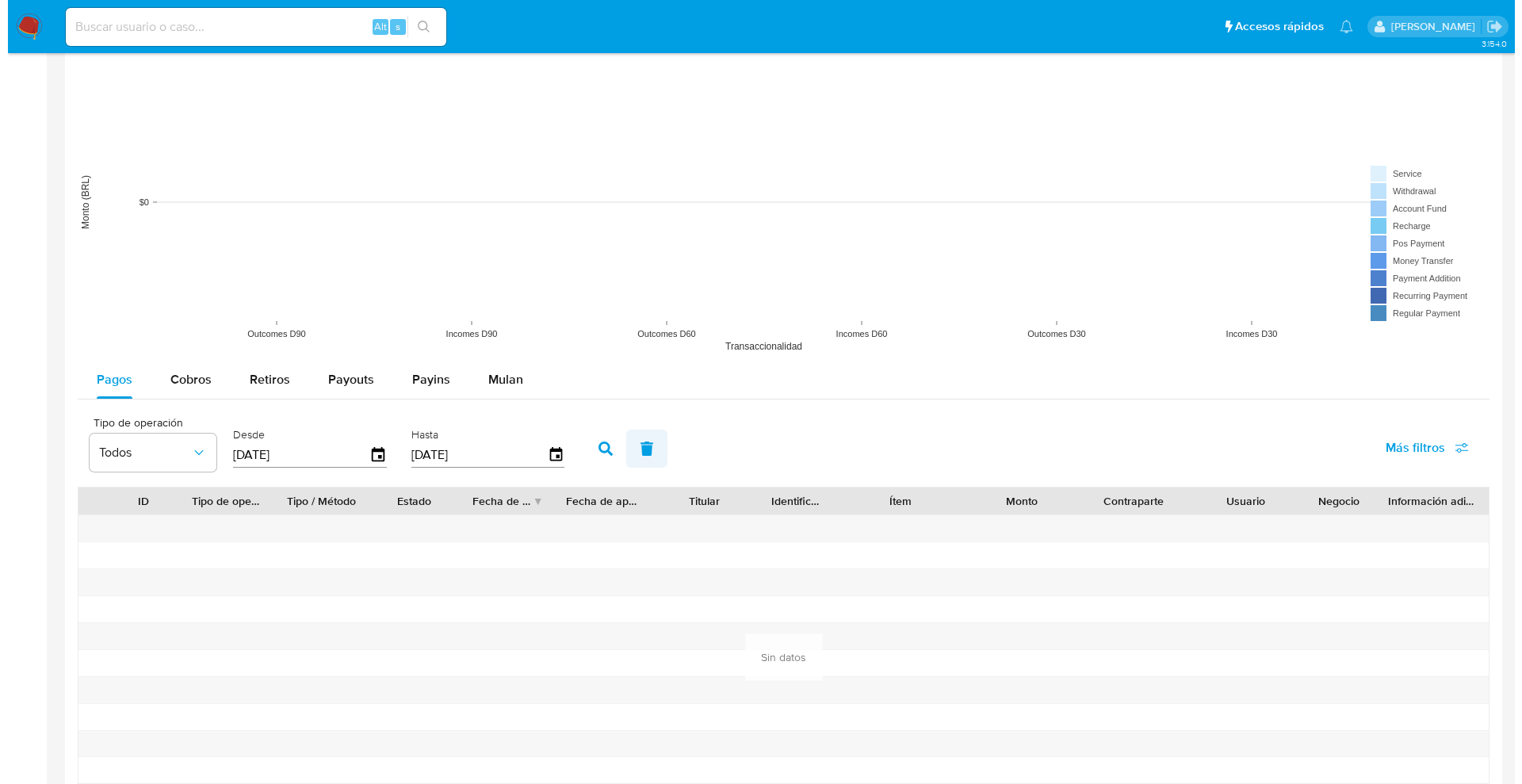
scroll to position [1188, 0]
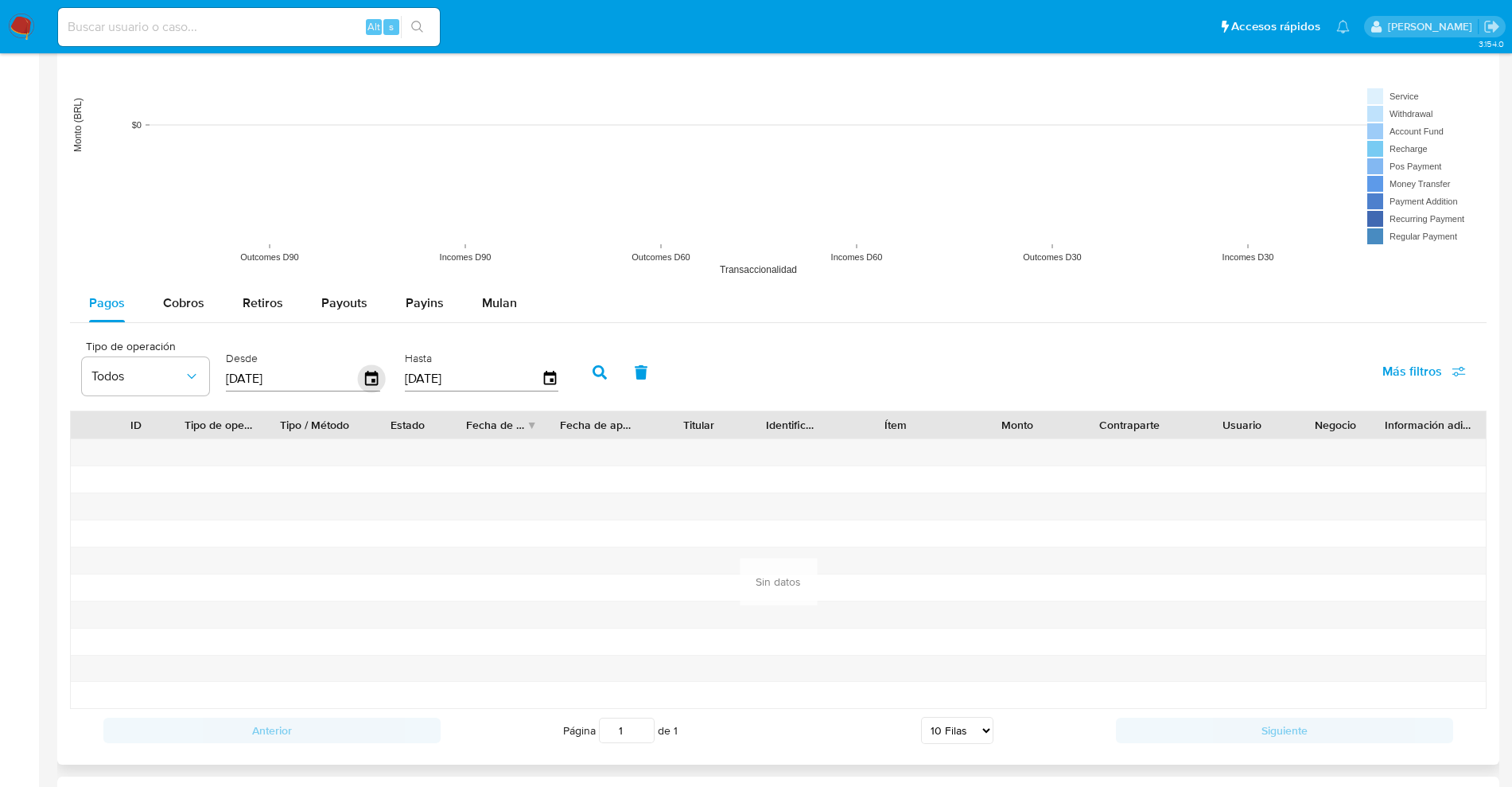
click at [365, 369] on icon "button" at bounding box center [371, 379] width 28 height 28
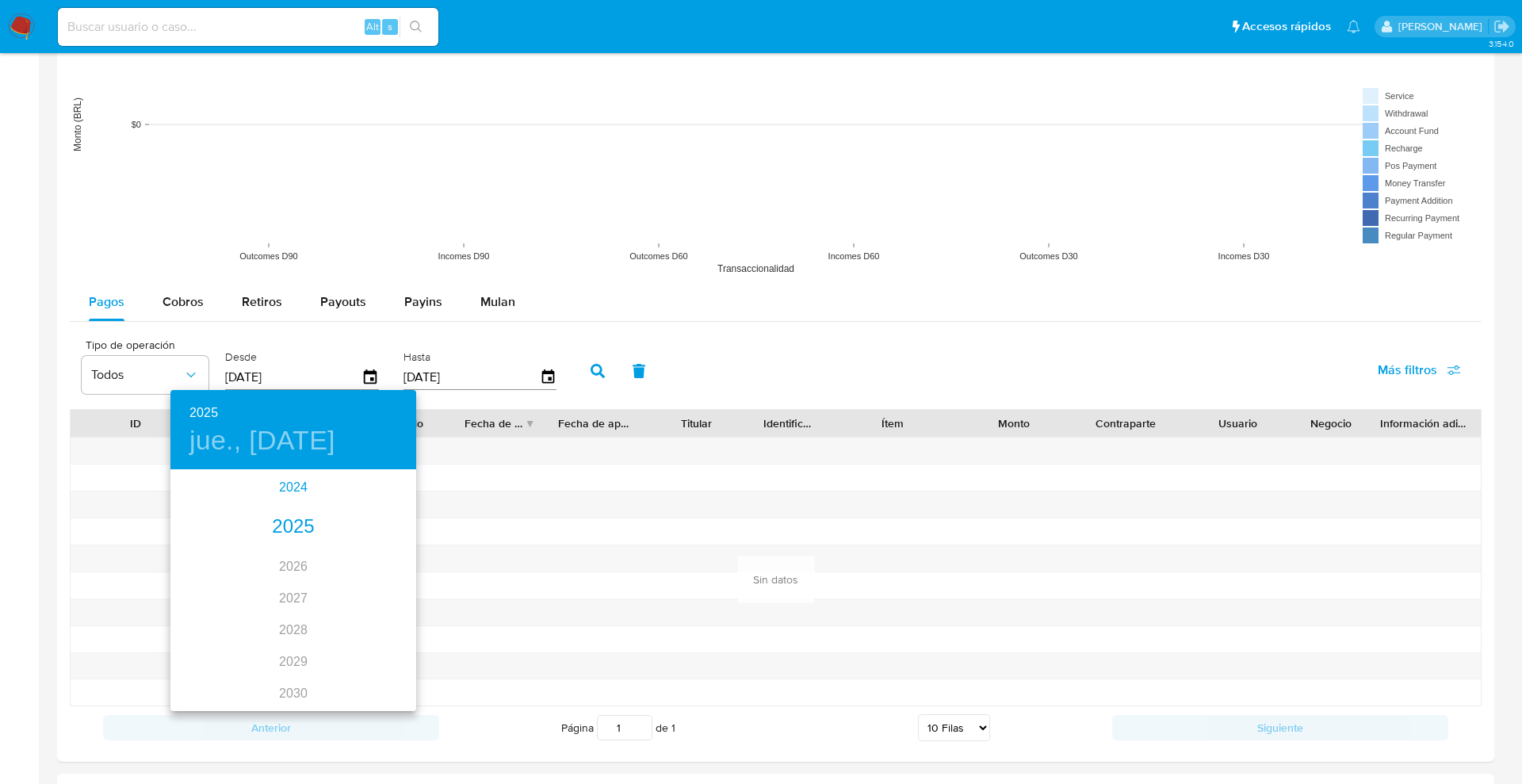
click at [287, 485] on div "2024" at bounding box center [293, 487] width 246 height 32
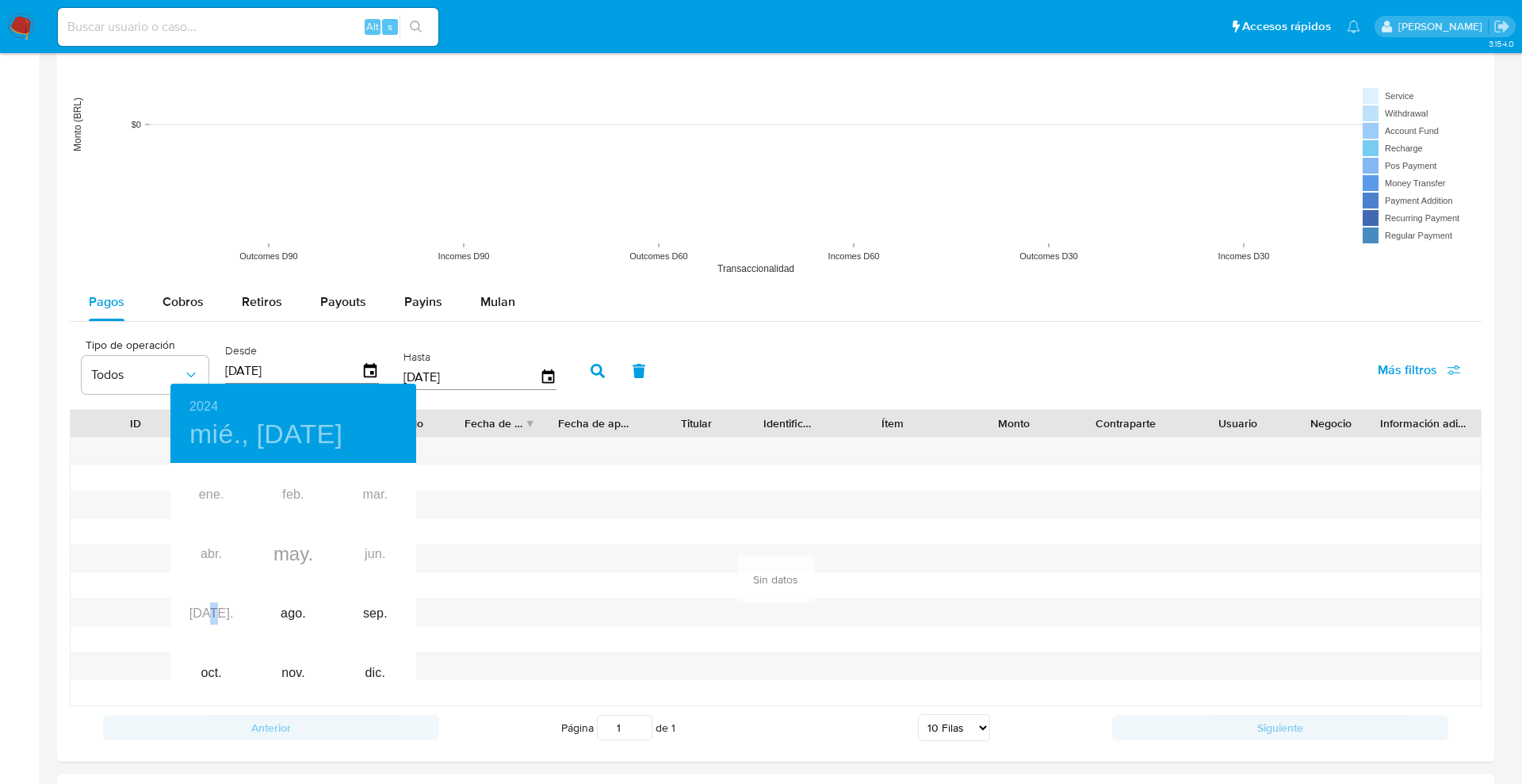
click at [218, 631] on div "ene. feb. mar. abr. may. jun. [DATE]. ago. sep. oct. nov. dic." at bounding box center [293, 583] width 246 height 237
click at [648, 595] on div at bounding box center [761, 392] width 1522 height 784
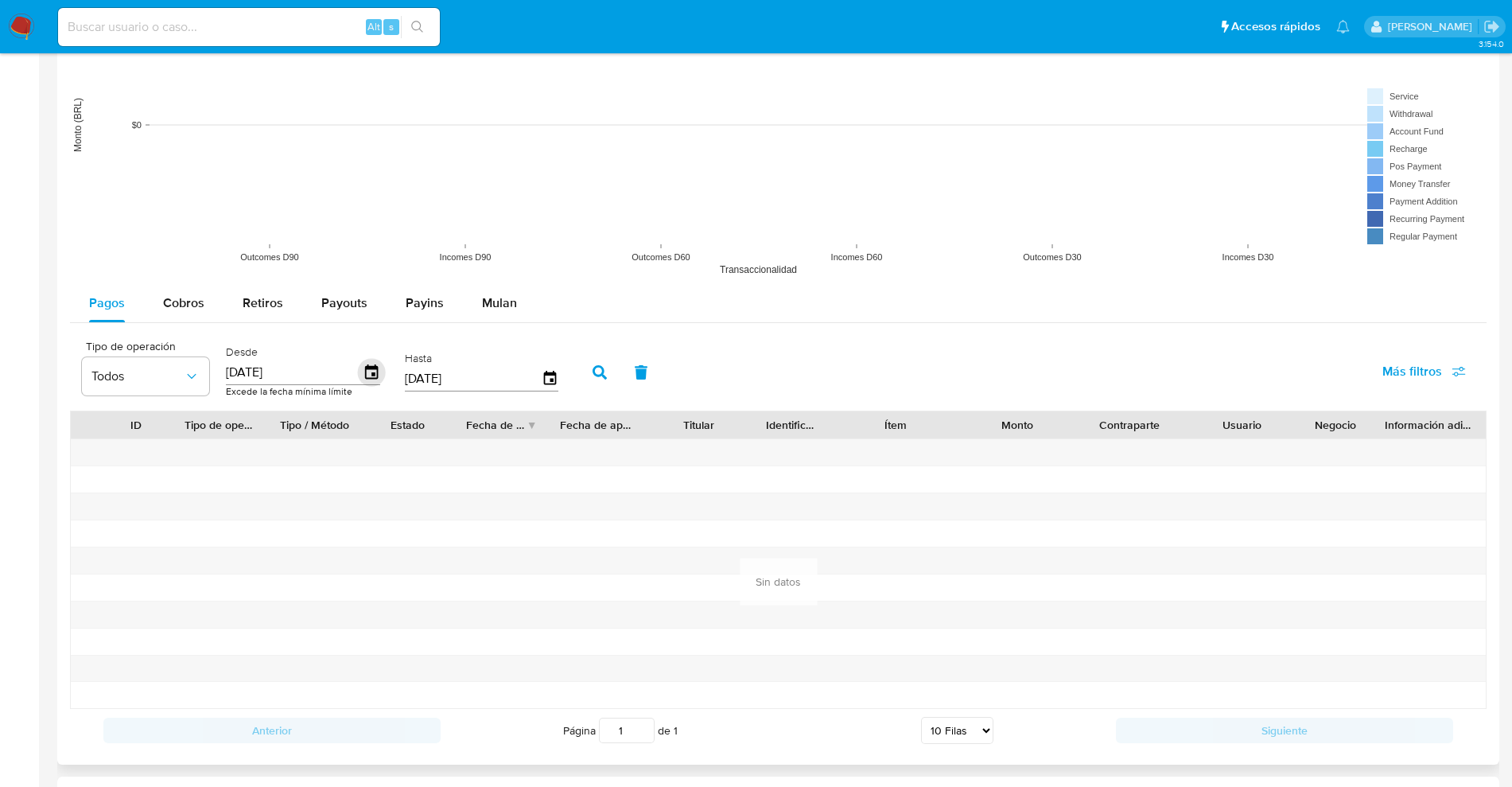
click at [361, 368] on icon "button" at bounding box center [371, 372] width 28 height 28
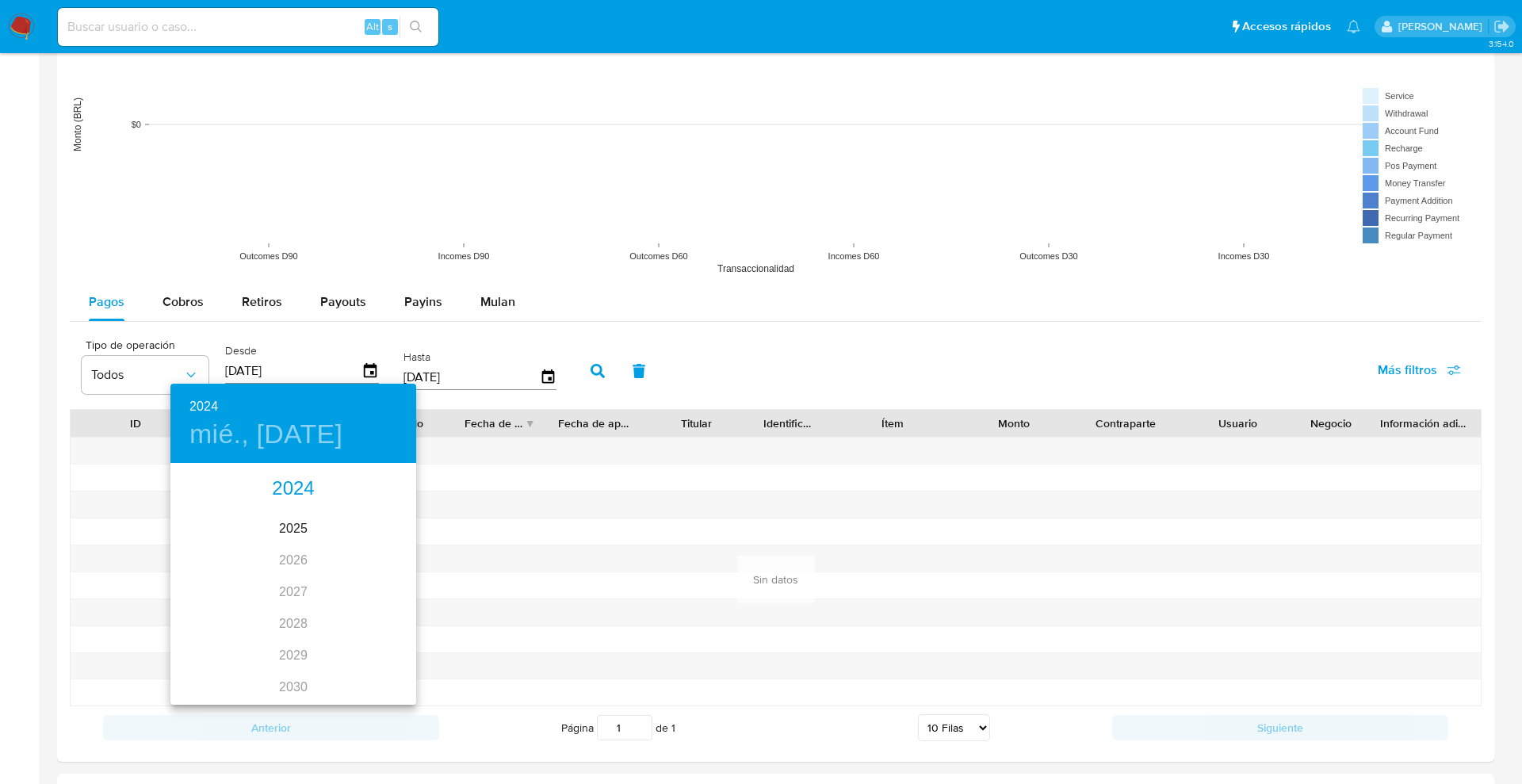
click at [290, 469] on div "2024 2025 2026 2027 2028 2029 2030 2031 2032 2033 2034 2035" at bounding box center [293, 583] width 246 height 237
click at [305, 493] on div "2024" at bounding box center [293, 488] width 246 height 32
click at [284, 620] on div "ago." at bounding box center [292, 614] width 82 height 60
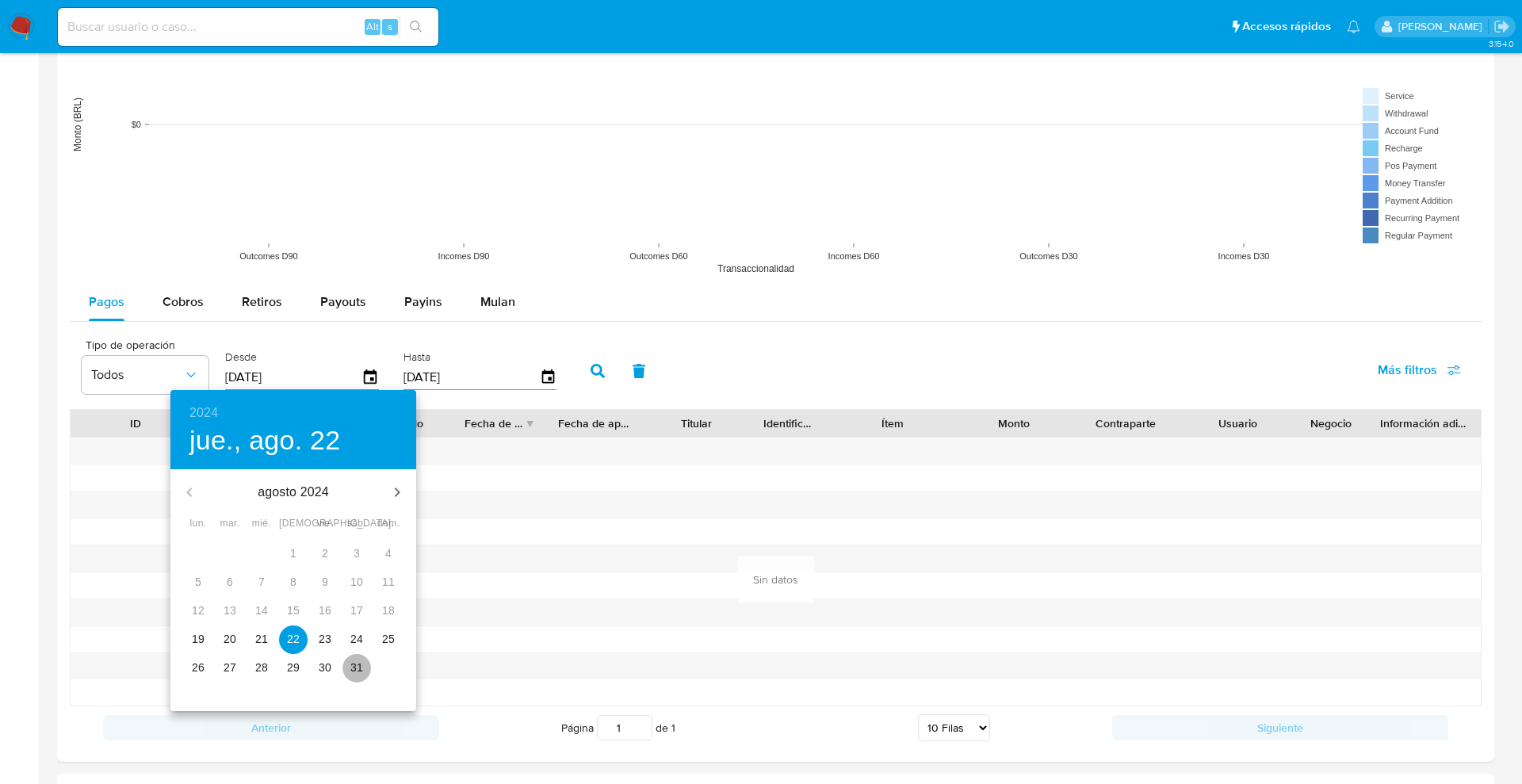
click at [358, 663] on p "31" at bounding box center [356, 667] width 12 height 15
type input "[DATE]"
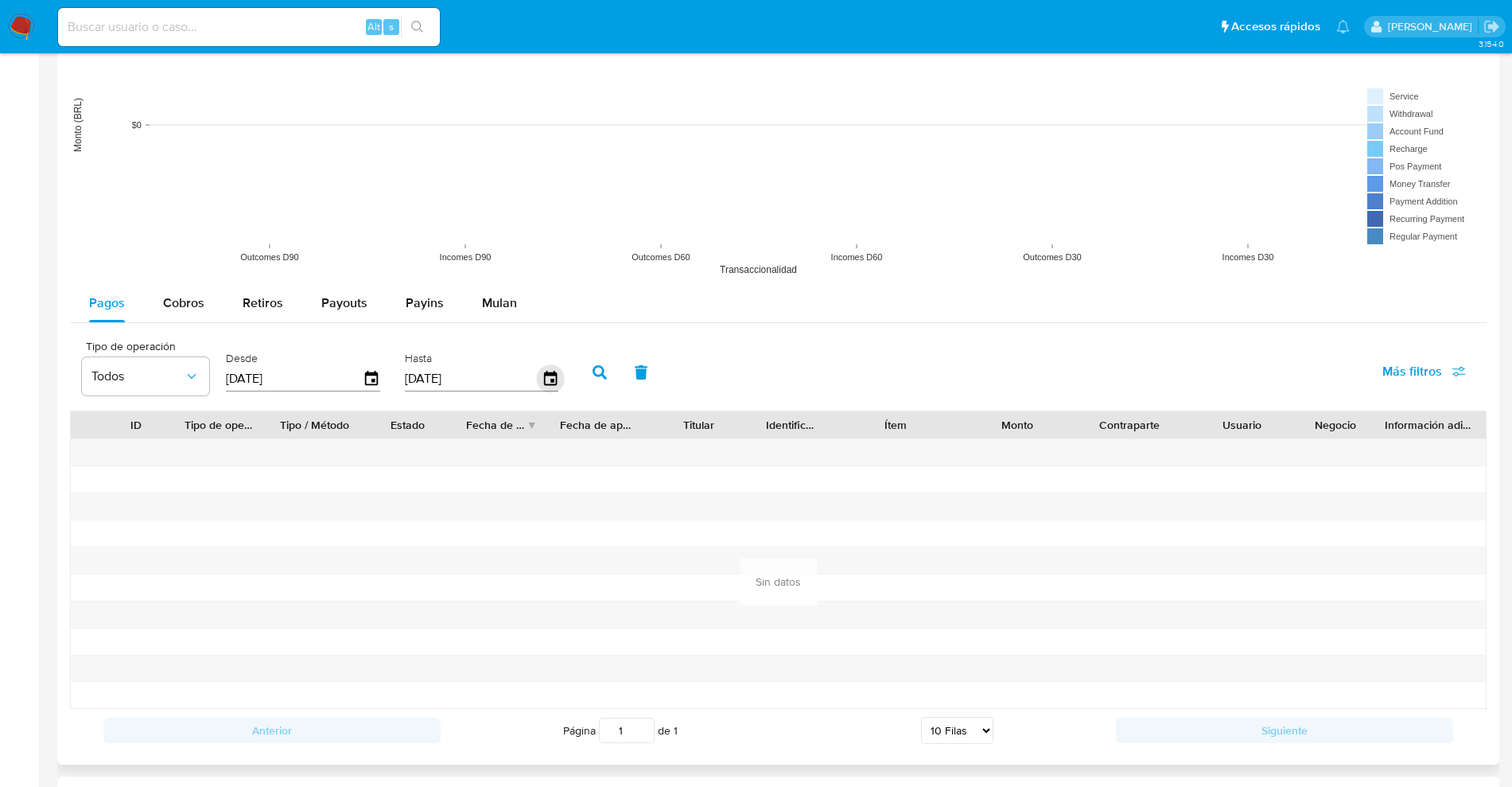
drag, startPoint x: 543, startPoint y: 389, endPoint x: 556, endPoint y: 382, distance: 14.8
click at [547, 390] on div "[DATE]" at bounding box center [482, 378] width 154 height 25
click at [562, 374] on icon "button" at bounding box center [550, 379] width 28 height 28
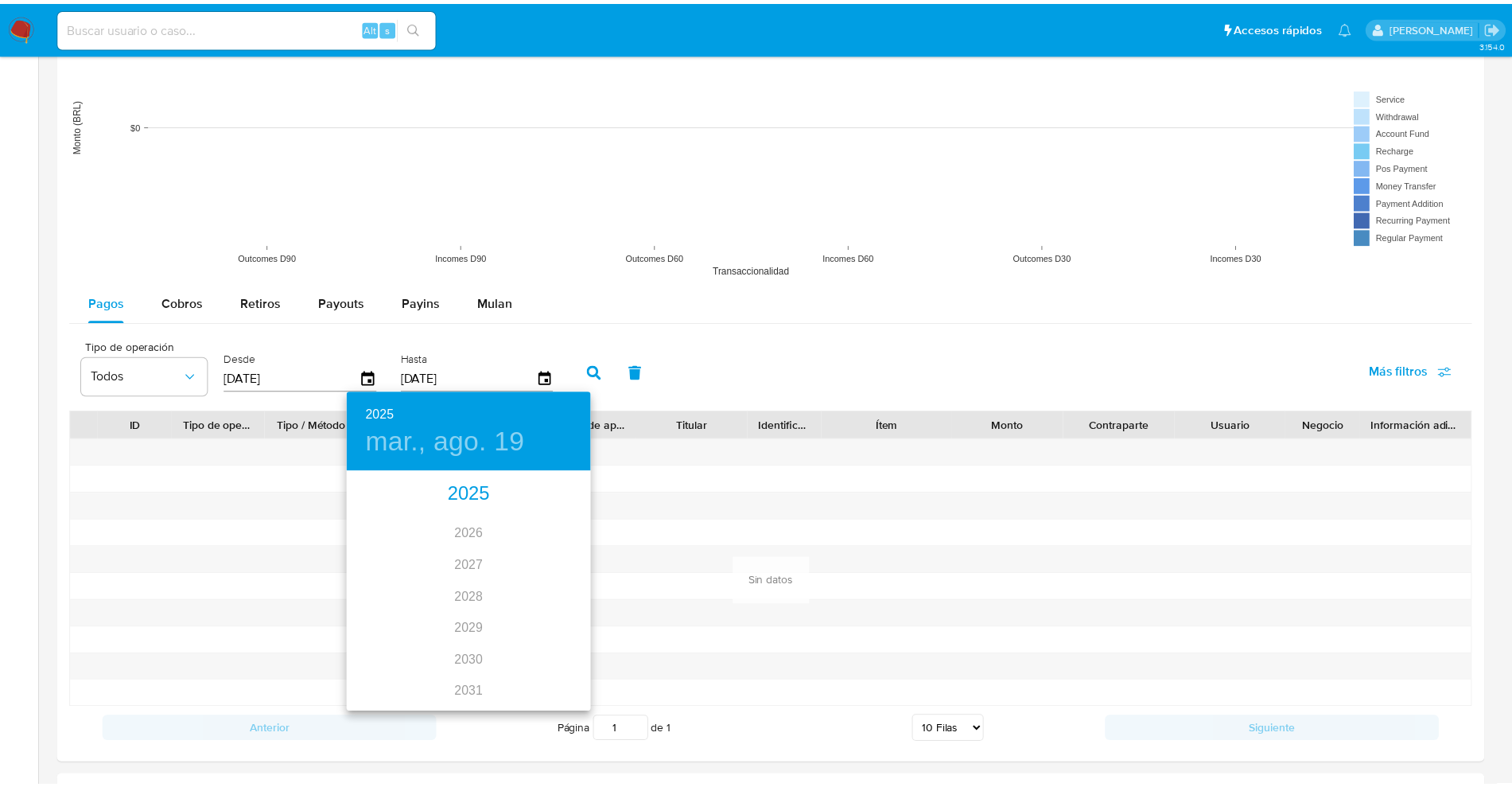
scroll to position [0, 0]
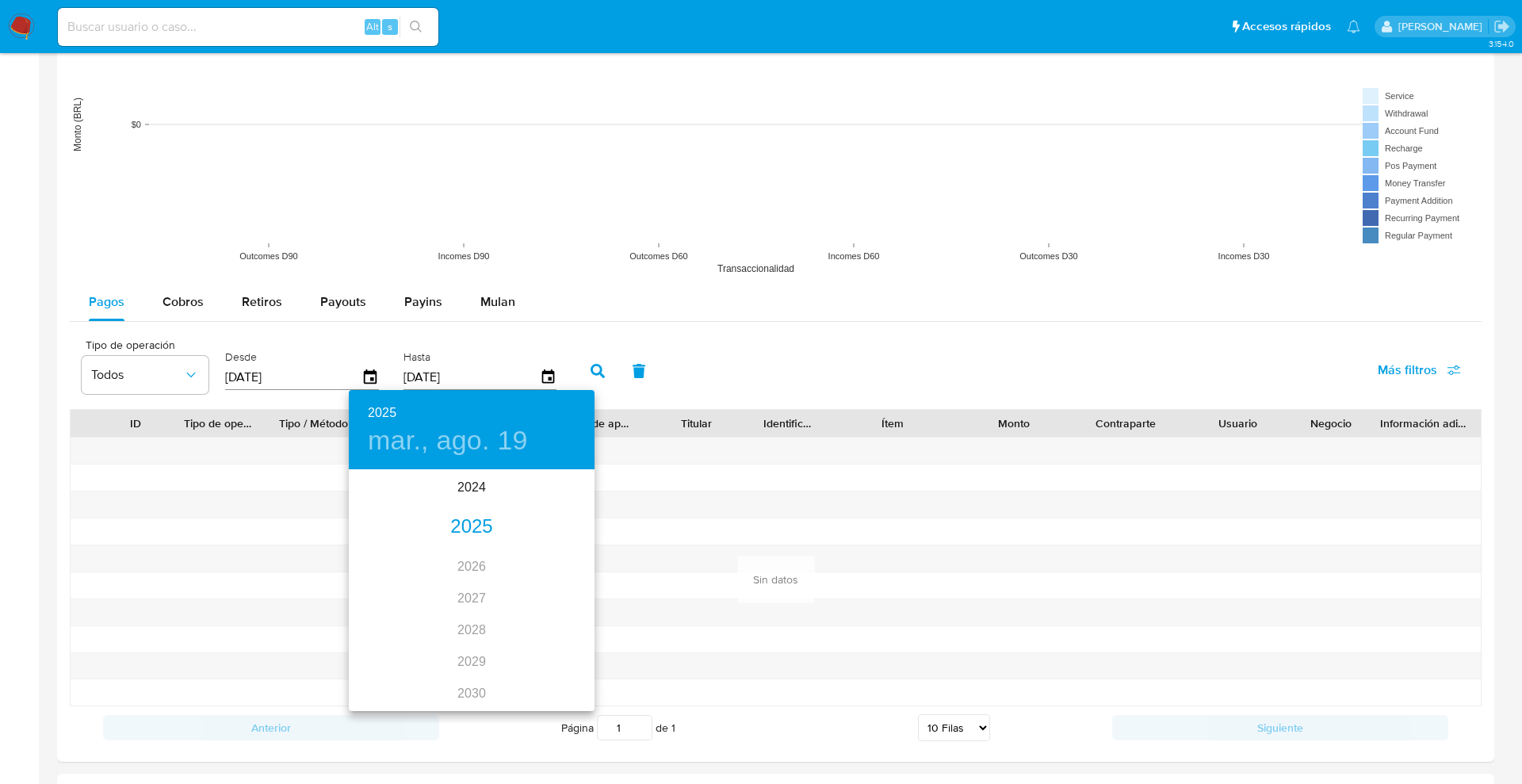
click at [465, 528] on div "2025" at bounding box center [472, 527] width 246 height 32
click at [465, 620] on div "ago." at bounding box center [471, 620] width 82 height 60
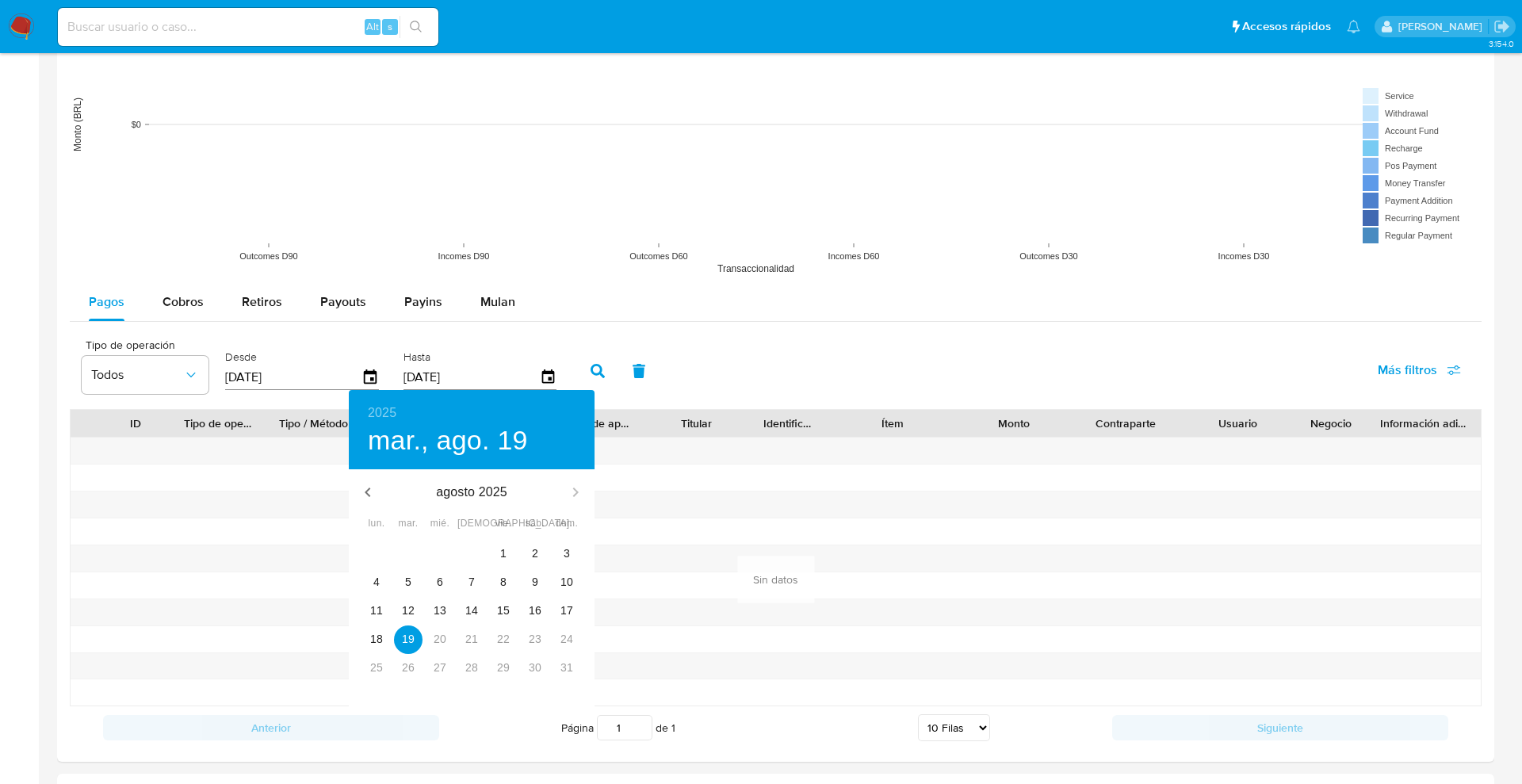
click at [391, 625] on div "18" at bounding box center [376, 640] width 32 height 29
type input "[DATE]"
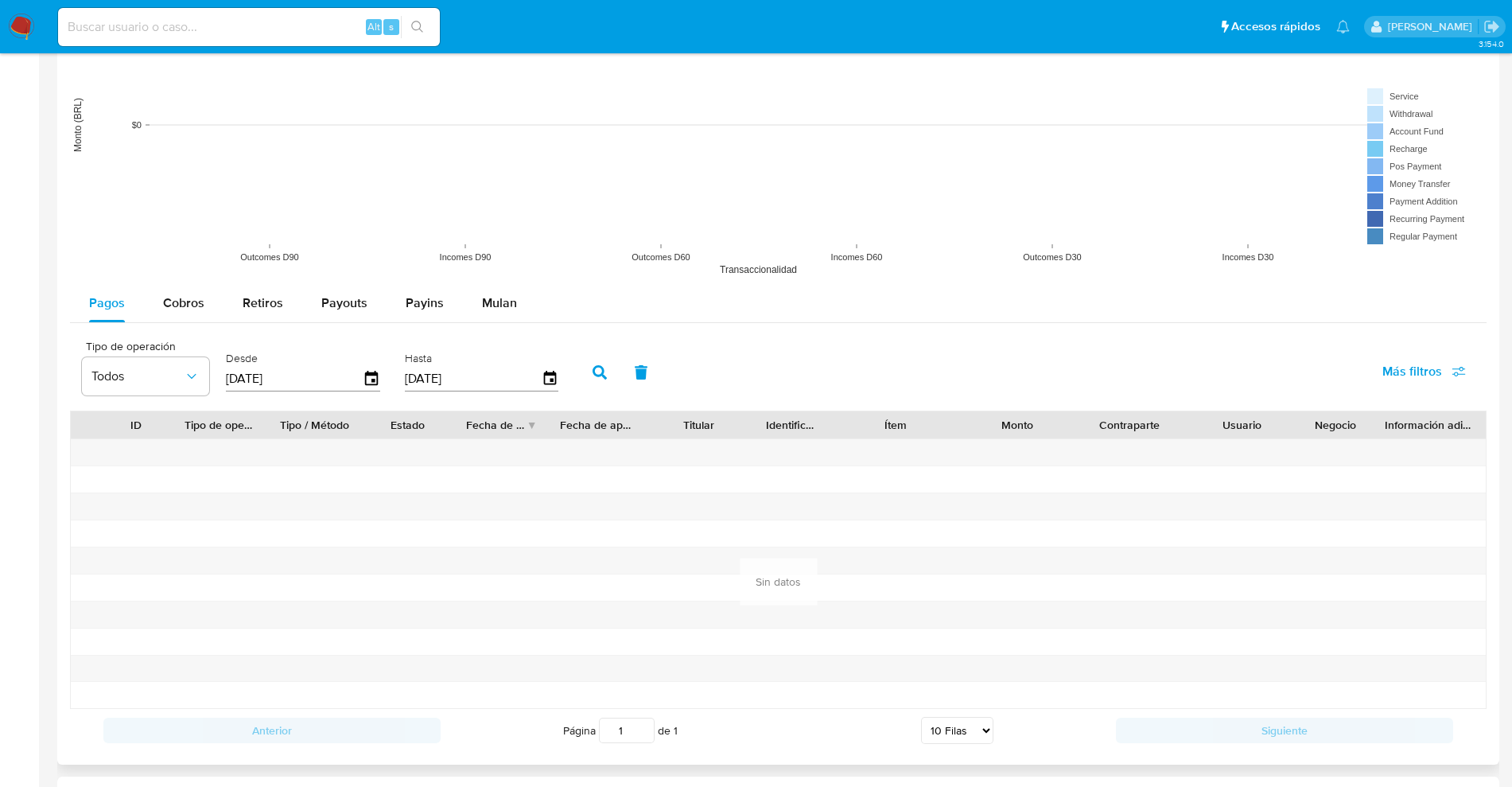
click at [592, 362] on button "button" at bounding box center [599, 372] width 41 height 39
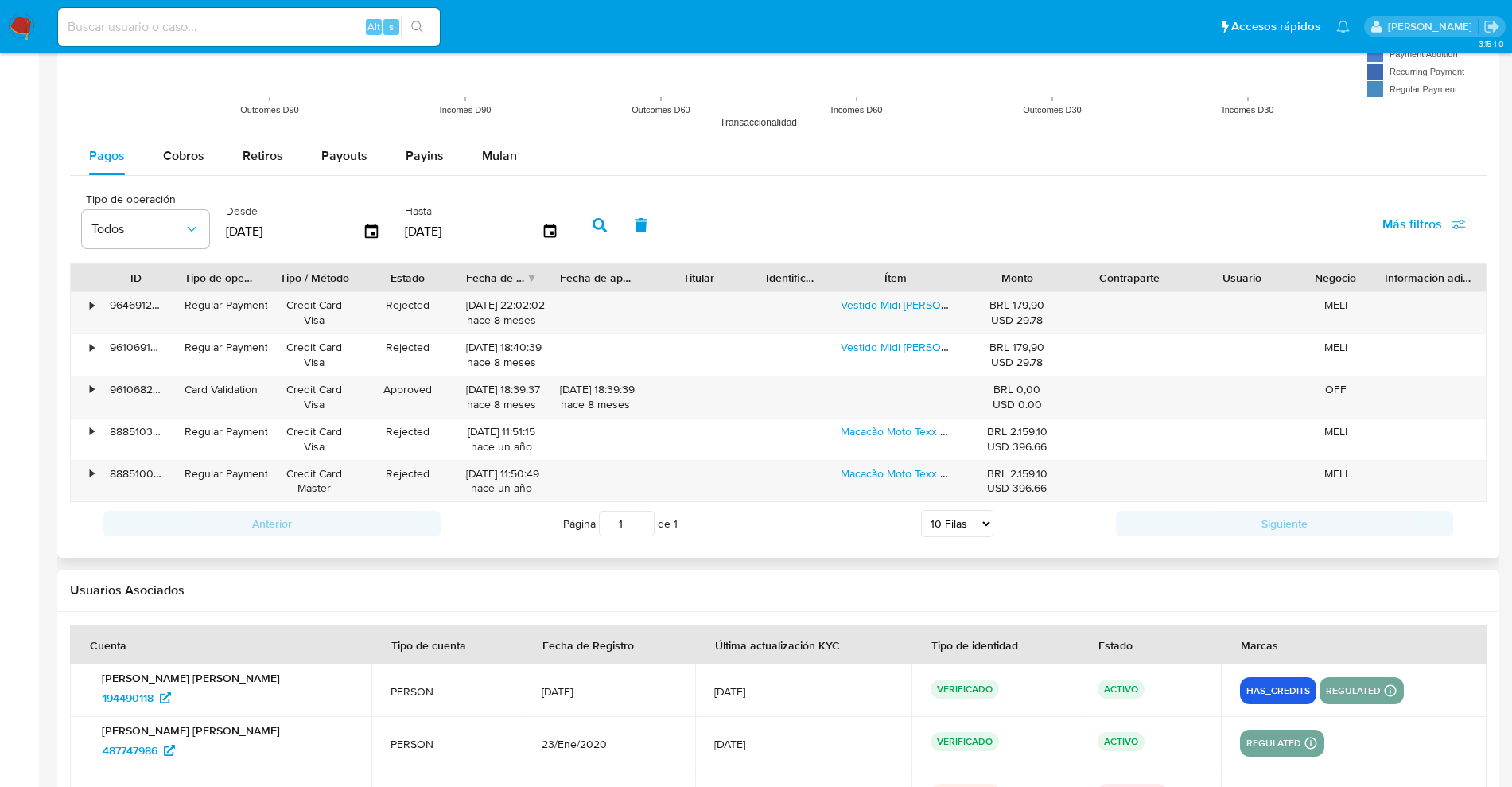
scroll to position [1212, 0]
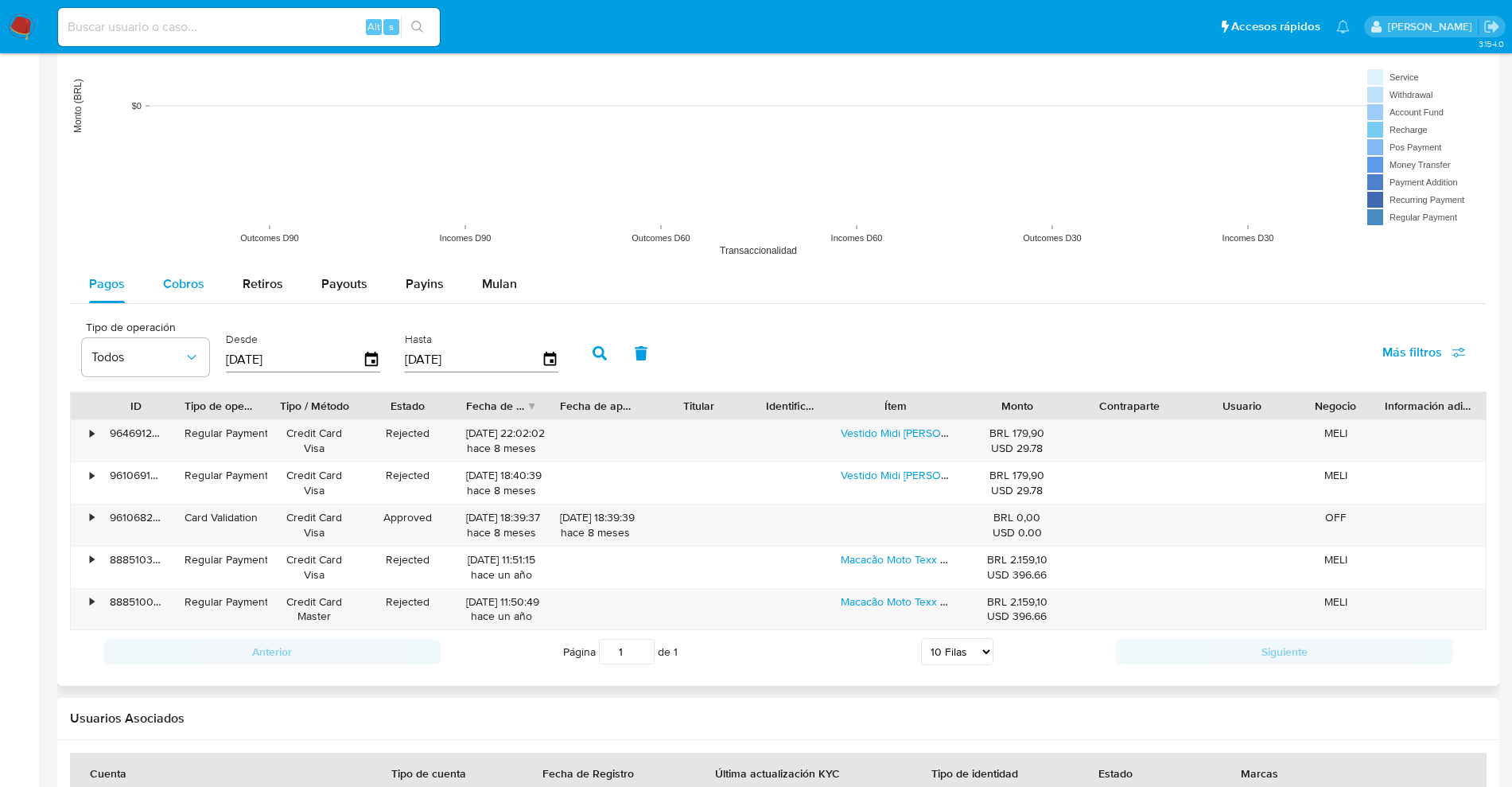
click at [187, 287] on span "Cobros" at bounding box center [183, 284] width 41 height 18
select select "10"
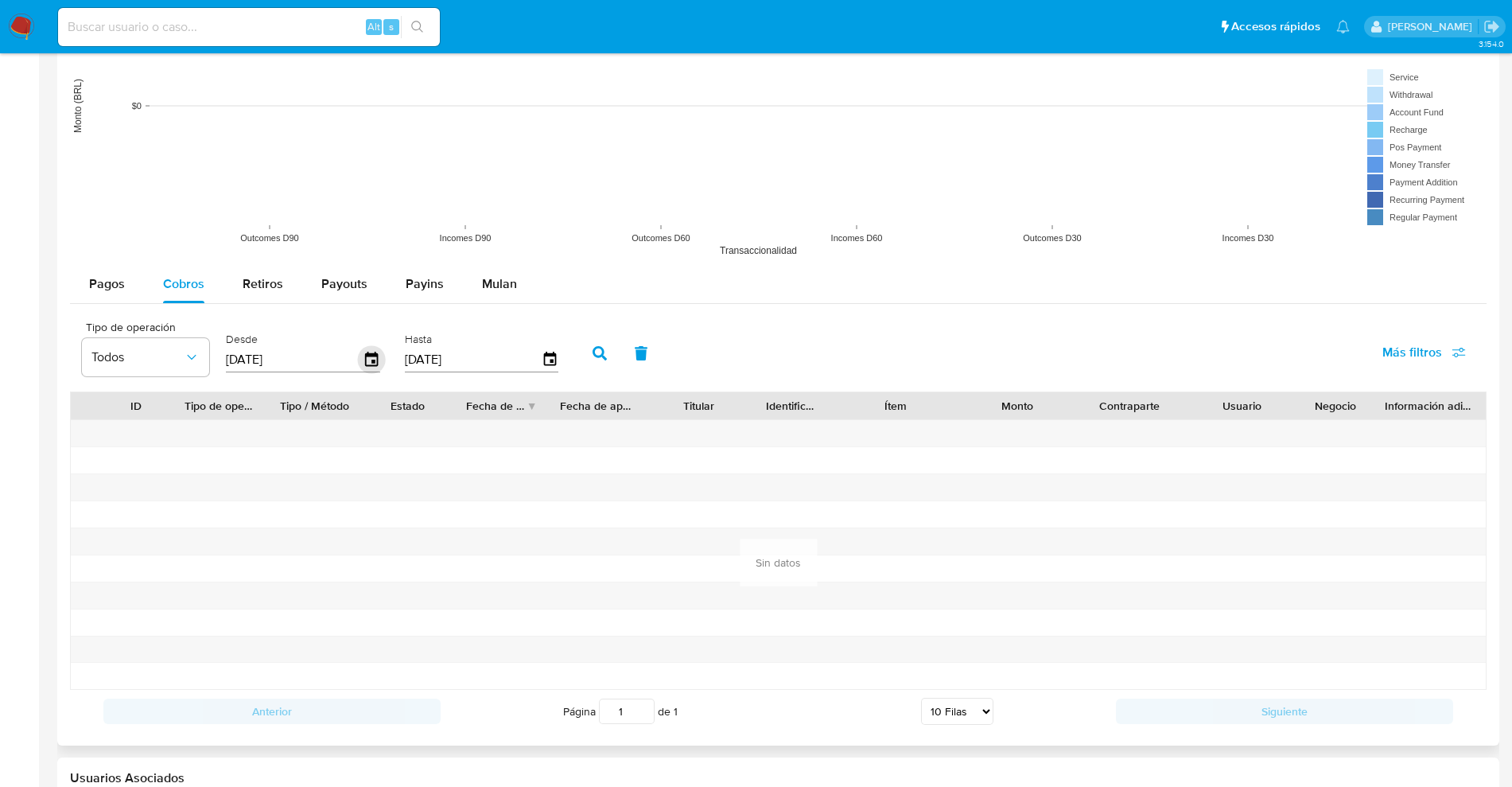
click at [367, 361] on icon "button" at bounding box center [371, 360] width 28 height 28
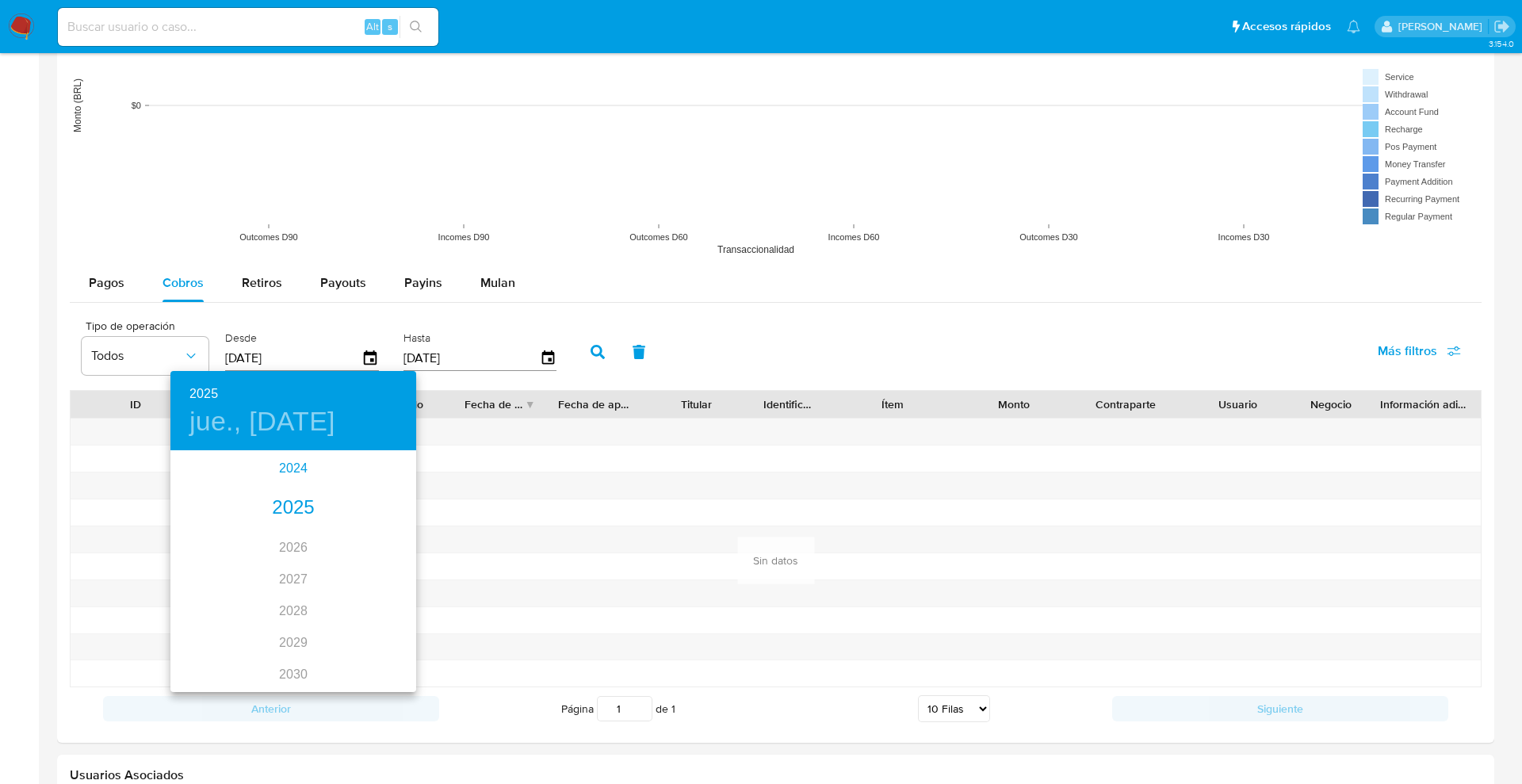
click at [292, 459] on div "2024" at bounding box center [293, 468] width 246 height 32
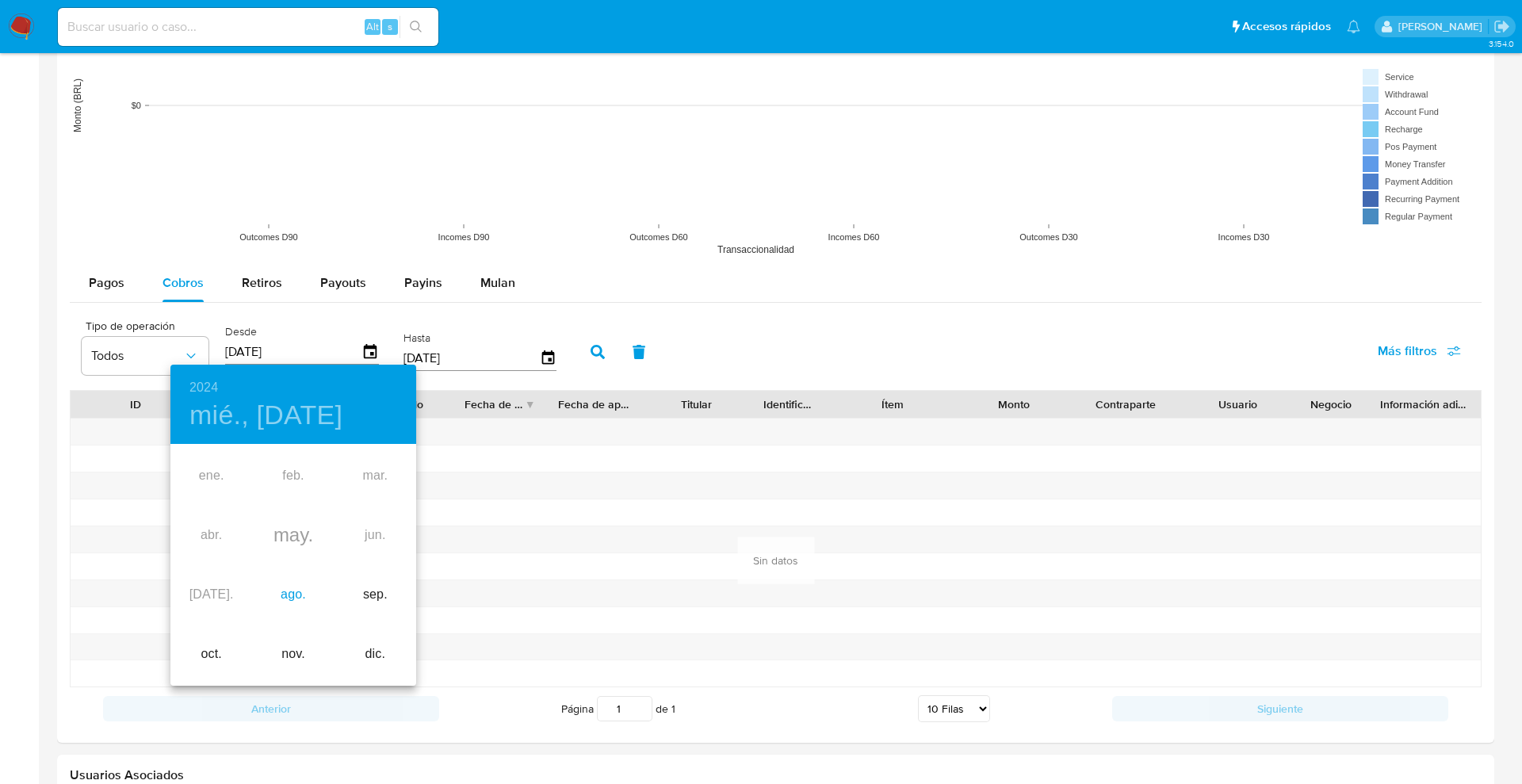
click at [306, 590] on div "ago." at bounding box center [292, 595] width 82 height 60
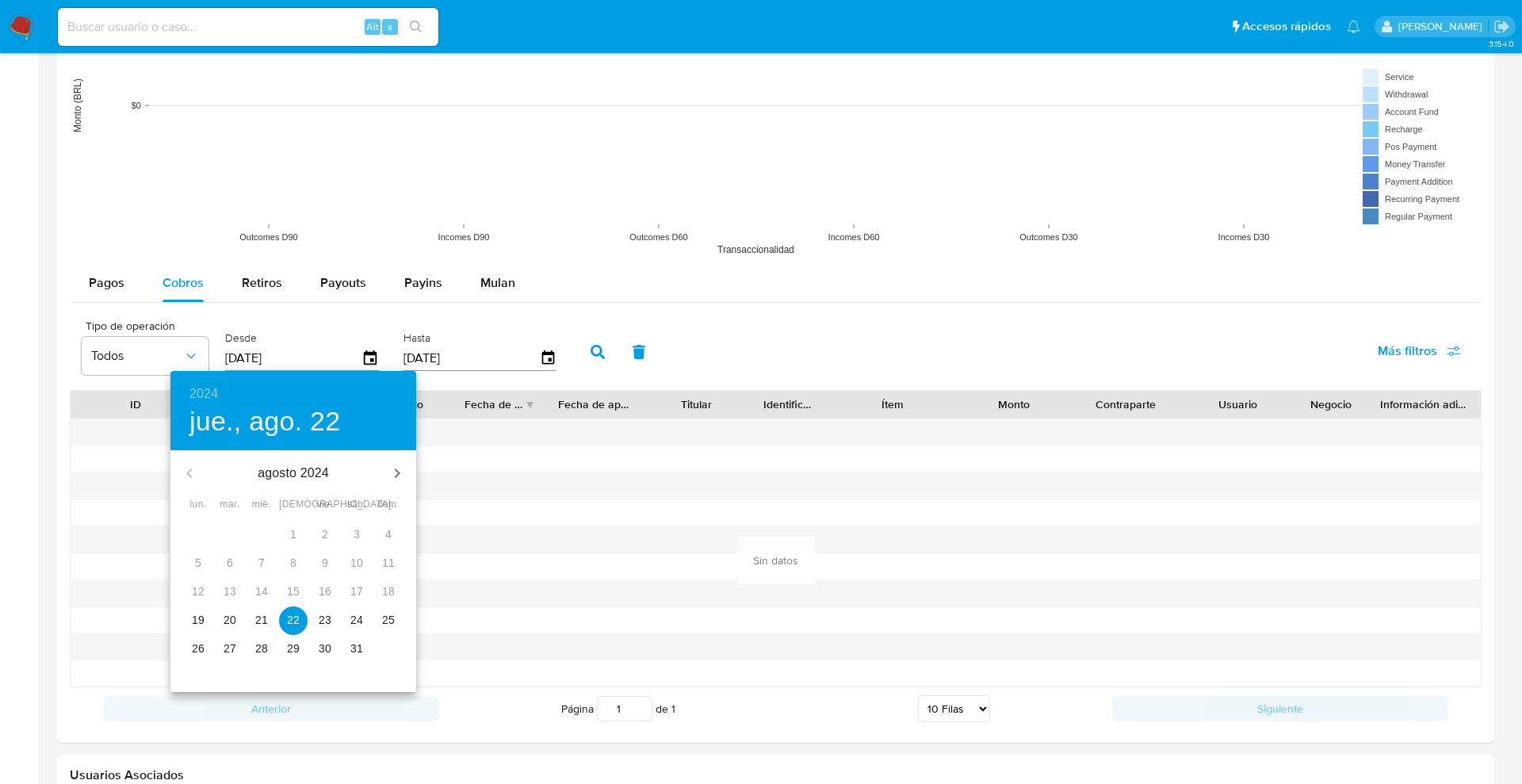
click at [210, 627] on button "19" at bounding box center [198, 621] width 29 height 29
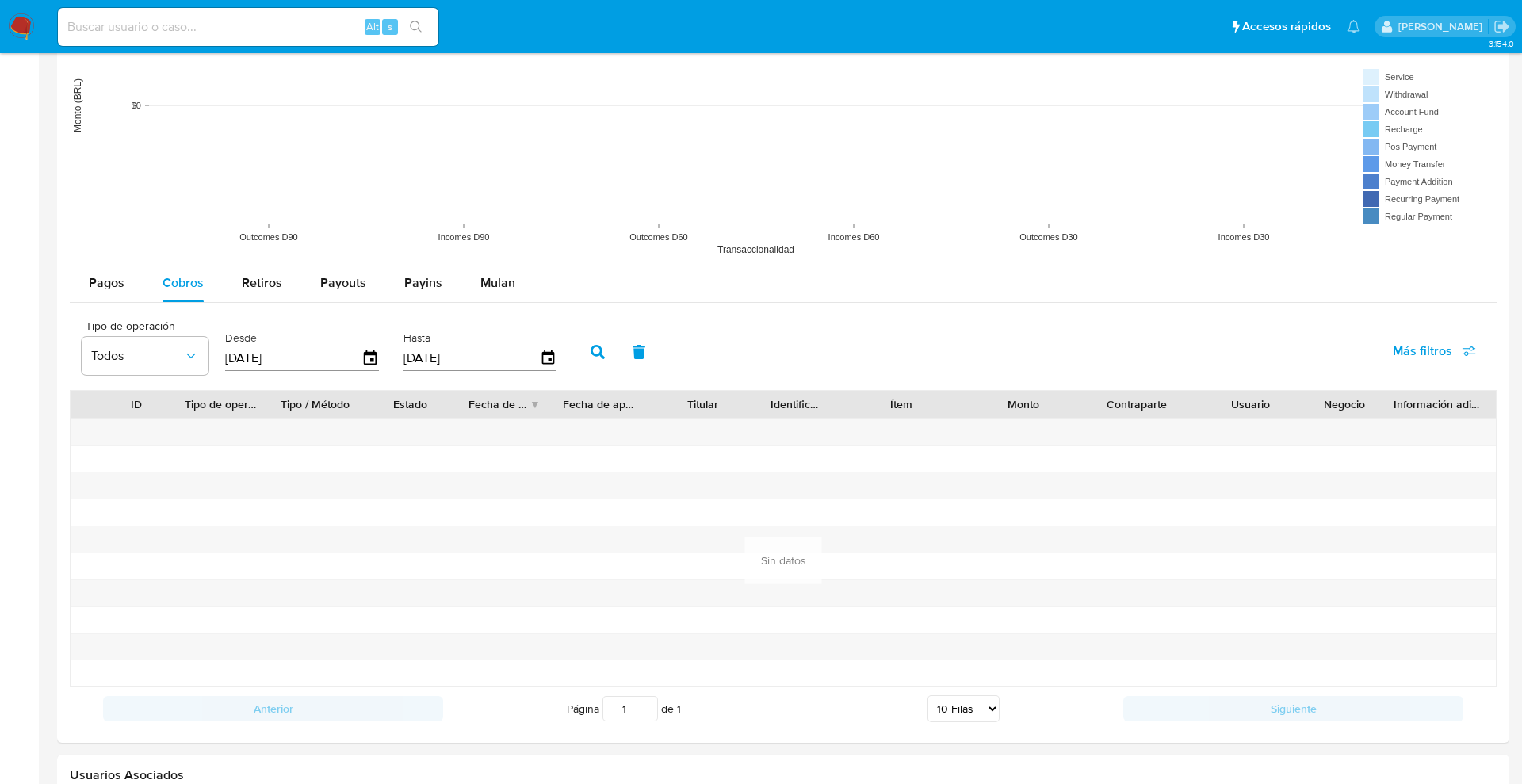
type input "[DATE]"
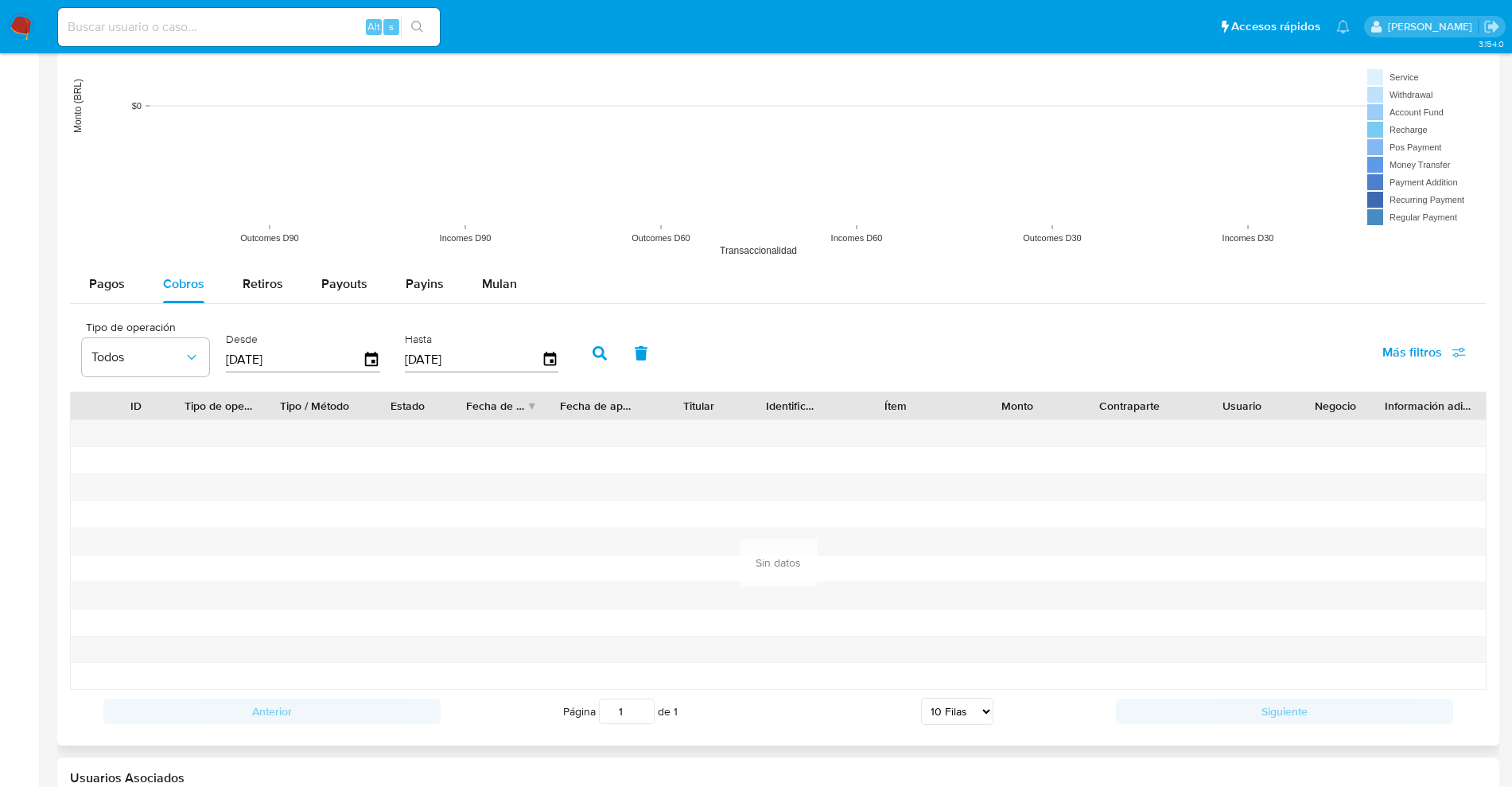
drag, startPoint x: 617, startPoint y: 354, endPoint x: 608, endPoint y: 354, distance: 9.0
click at [608, 354] on button "button" at bounding box center [599, 353] width 41 height 39
click at [606, 357] on icon "button" at bounding box center [599, 353] width 14 height 14
